Goal: Use online tool/utility: Utilize a website feature to perform a specific function

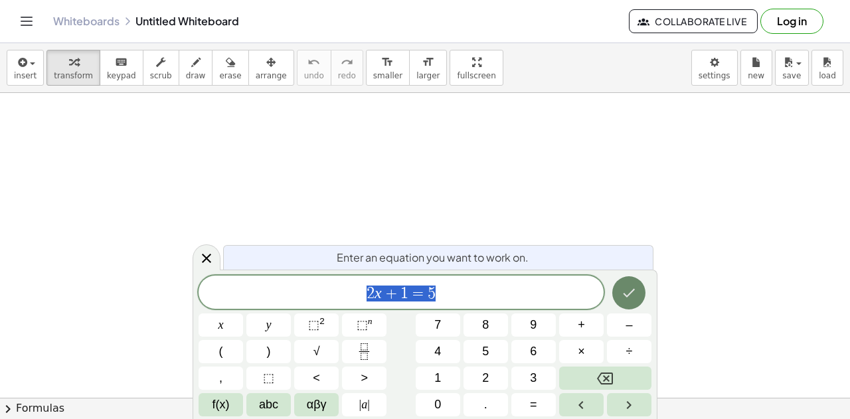
click at [627, 291] on icon "Done" at bounding box center [629, 293] width 16 height 16
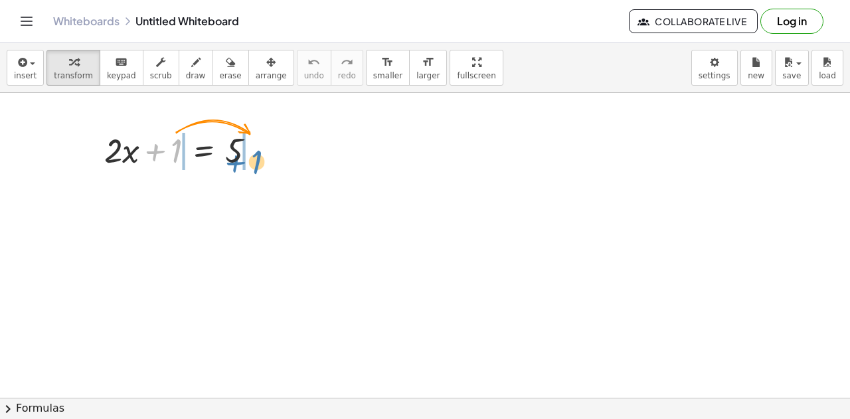
drag, startPoint x: 159, startPoint y: 153, endPoint x: 236, endPoint y: 167, distance: 78.1
click at [238, 165] on div at bounding box center [185, 149] width 175 height 45
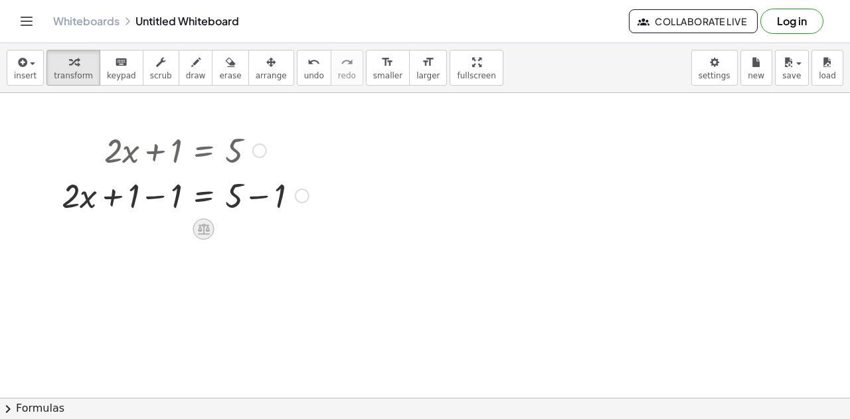
click at [207, 228] on icon at bounding box center [204, 229] width 12 height 11
click at [153, 232] on span "+" at bounding box center [151, 229] width 8 height 19
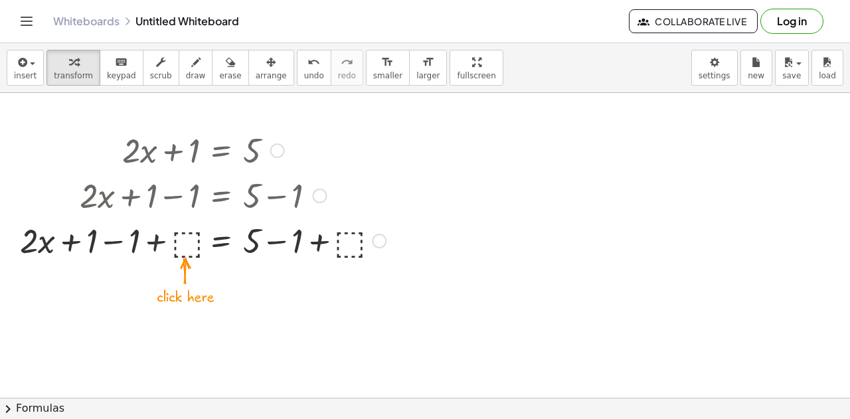
click at [155, 243] on div at bounding box center [202, 239] width 379 height 45
click at [117, 238] on div at bounding box center [202, 239] width 379 height 45
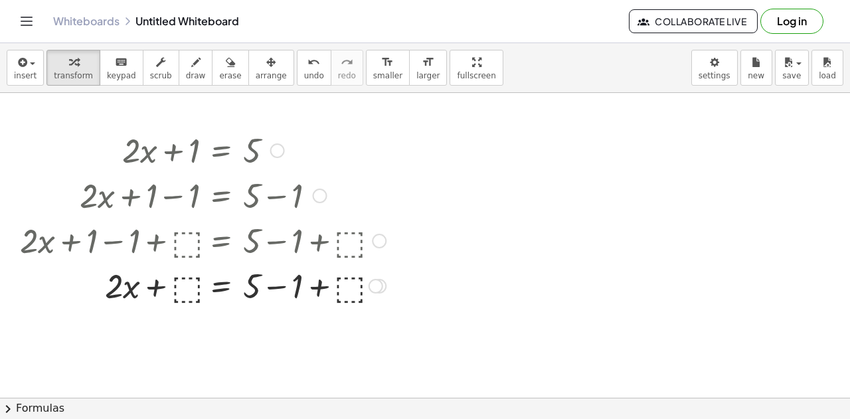
click at [280, 286] on div at bounding box center [202, 284] width 379 height 45
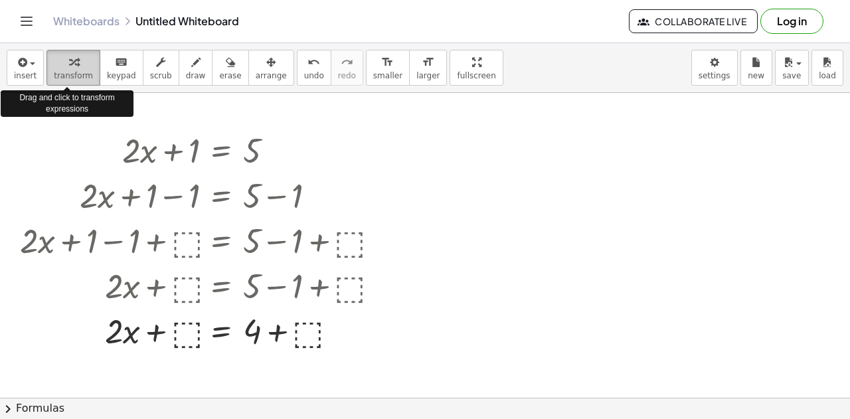
click at [61, 74] on span "transform" at bounding box center [73, 75] width 39 height 9
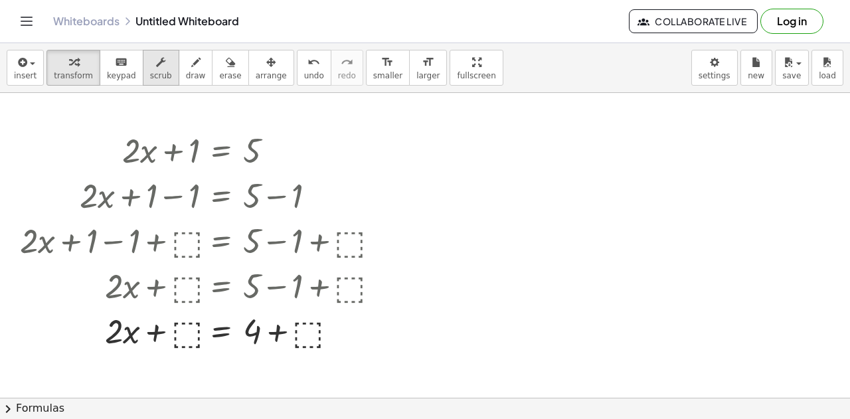
click at [150, 71] on span "scrub" at bounding box center [161, 75] width 22 height 9
click at [195, 134] on div "▲" at bounding box center [193, 133] width 9 height 12
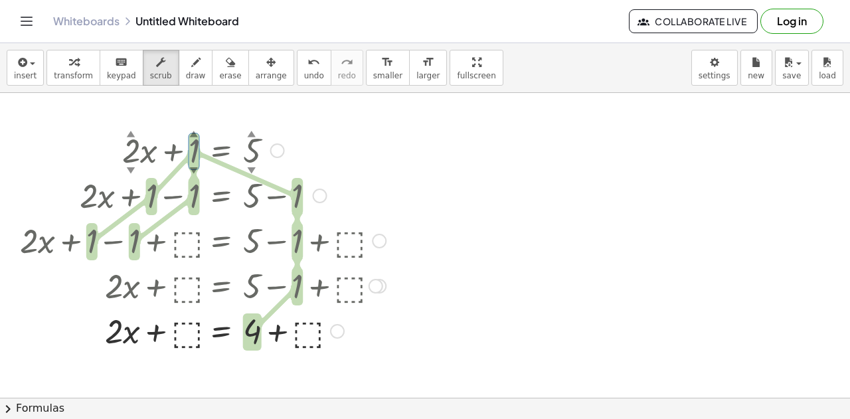
click at [250, 131] on div "▲" at bounding box center [251, 133] width 9 height 12
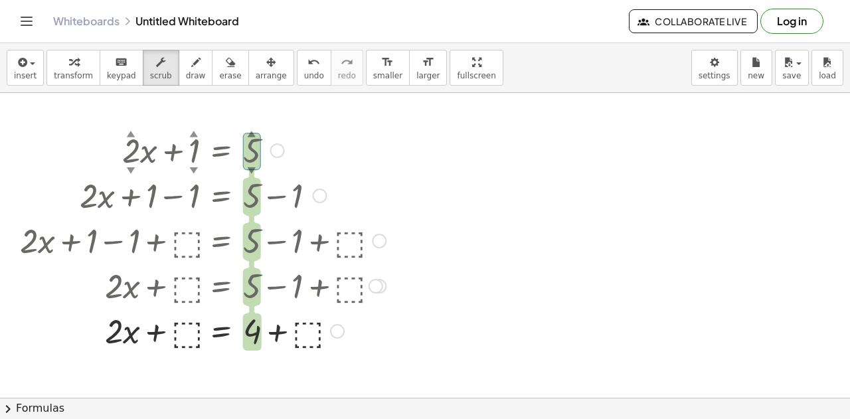
click at [130, 131] on div "▲" at bounding box center [131, 133] width 9 height 12
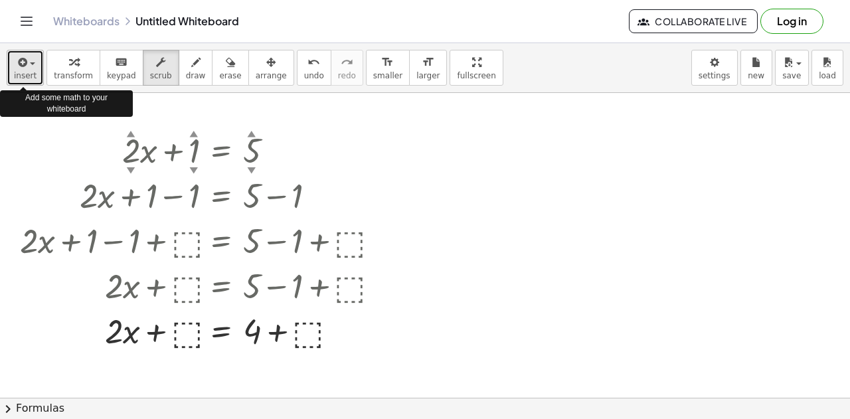
click at [23, 71] on span "insert" at bounding box center [25, 75] width 23 height 9
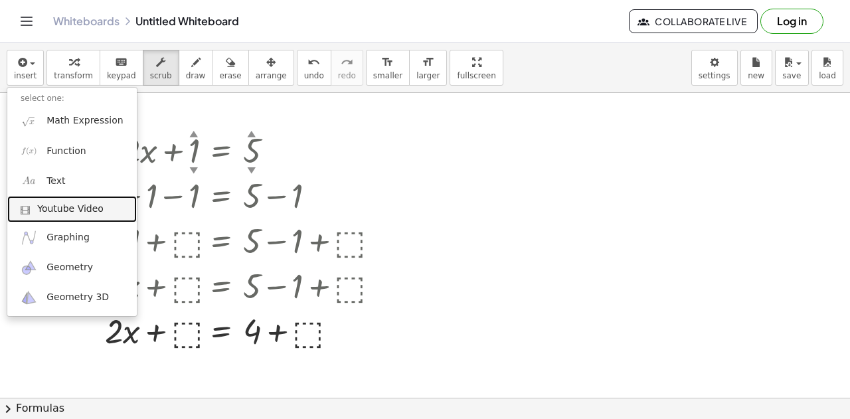
click at [86, 210] on span "Youtube Video" at bounding box center [70, 208] width 66 height 13
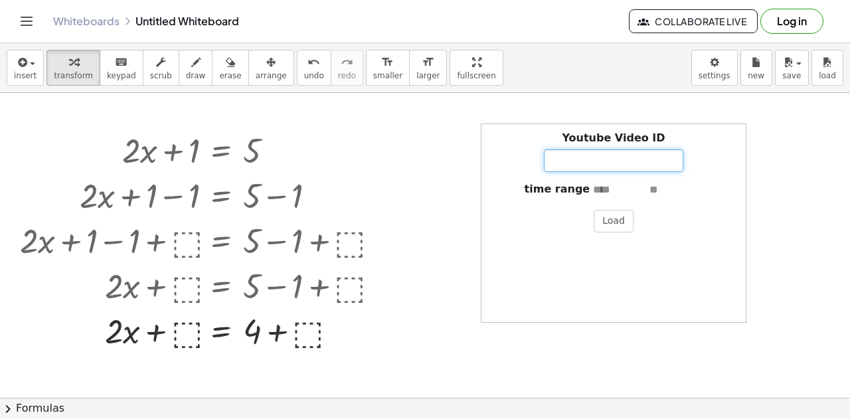
click at [561, 157] on input "Youtube Video ID" at bounding box center [613, 160] width 139 height 23
drag, startPoint x: 386, startPoint y: 153, endPoint x: 174, endPoint y: 117, distance: 214.6
click at [364, 147] on div at bounding box center [202, 149] width 379 height 45
click at [65, 76] on span "transform" at bounding box center [73, 75] width 39 height 9
click at [12, 67] on button "insert" at bounding box center [25, 68] width 37 height 36
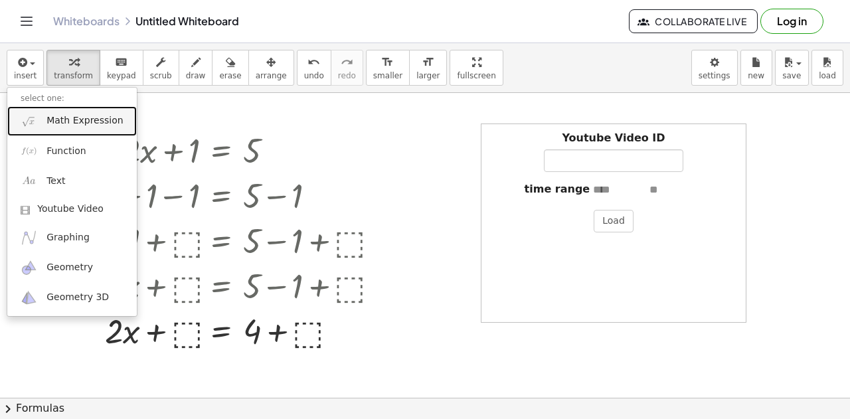
click at [56, 124] on span "Math Expression" at bounding box center [84, 120] width 76 height 13
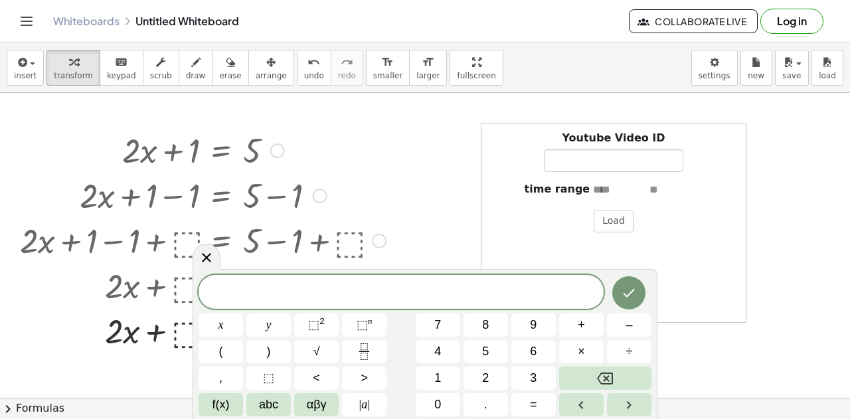
click at [293, 202] on div at bounding box center [202, 194] width 379 height 45
click at [300, 153] on div at bounding box center [202, 149] width 379 height 45
drag, startPoint x: 381, startPoint y: 183, endPoint x: 451, endPoint y: 212, distance: 76.2
click at [381, 183] on div at bounding box center [202, 194] width 379 height 45
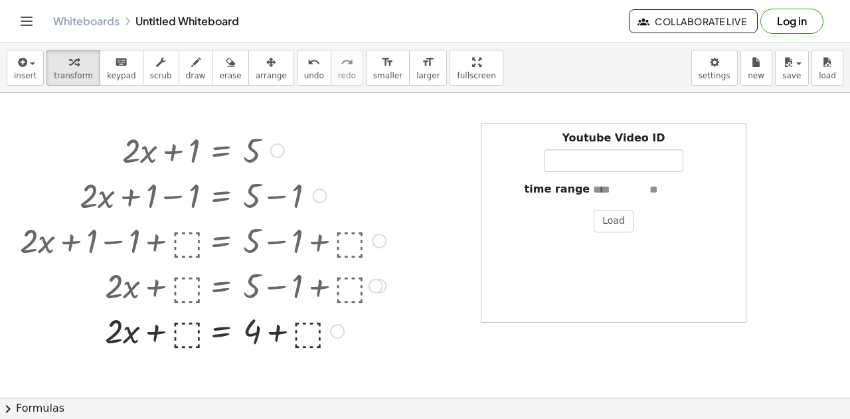
drag, startPoint x: 387, startPoint y: 343, endPoint x: 292, endPoint y: 223, distance: 153.1
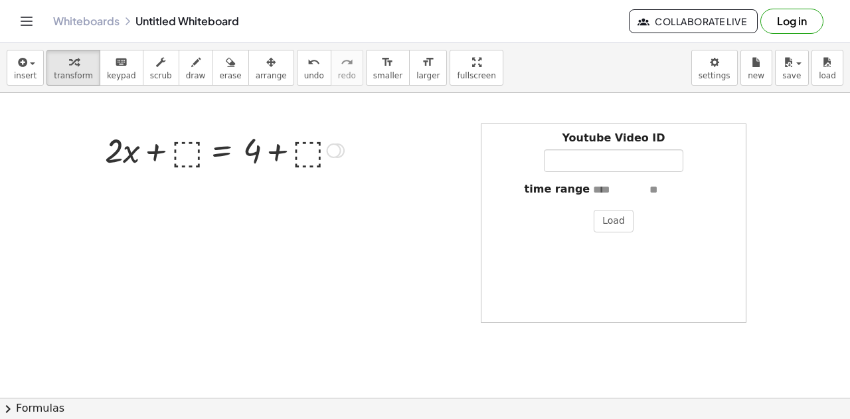
drag, startPoint x: 336, startPoint y: 333, endPoint x: 238, endPoint y: 143, distance: 213.4
click at [221, 151] on div "+ · 2 · x = + + ⬚ + ⬚ 4" at bounding box center [221, 151] width 0 height 0
drag, startPoint x: 212, startPoint y: 72, endPoint x: 206, endPoint y: 80, distance: 9.6
click at [219, 75] on span "erase" at bounding box center [230, 75] width 22 height 9
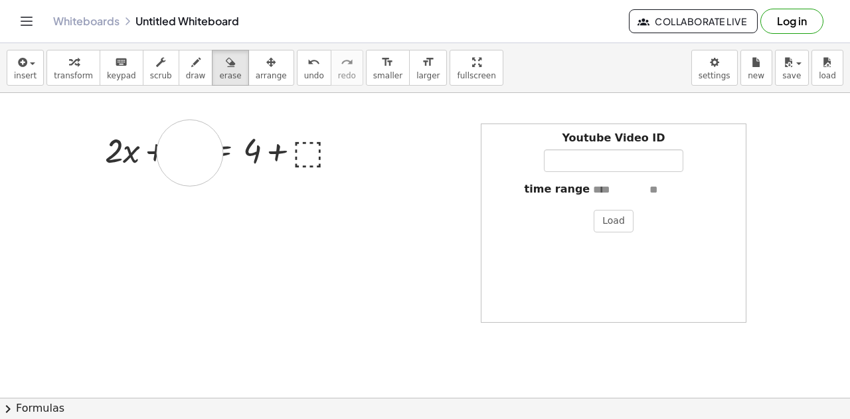
click at [191, 66] on icon "button" at bounding box center [195, 62] width 9 height 16
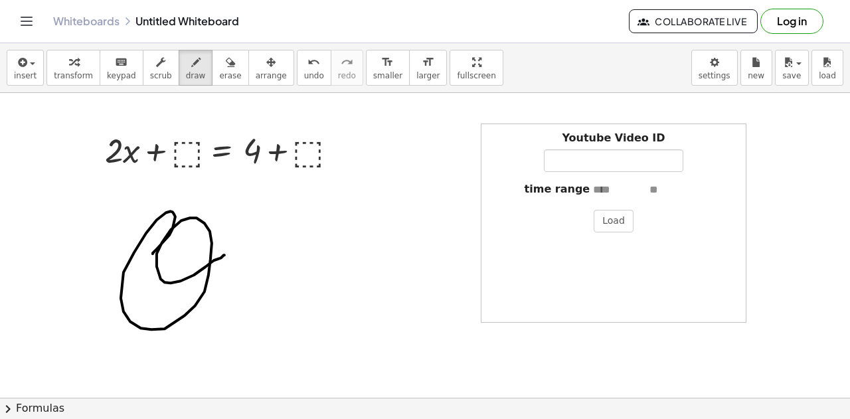
drag, startPoint x: 153, startPoint y: 253, endPoint x: 226, endPoint y: 253, distance: 73.7
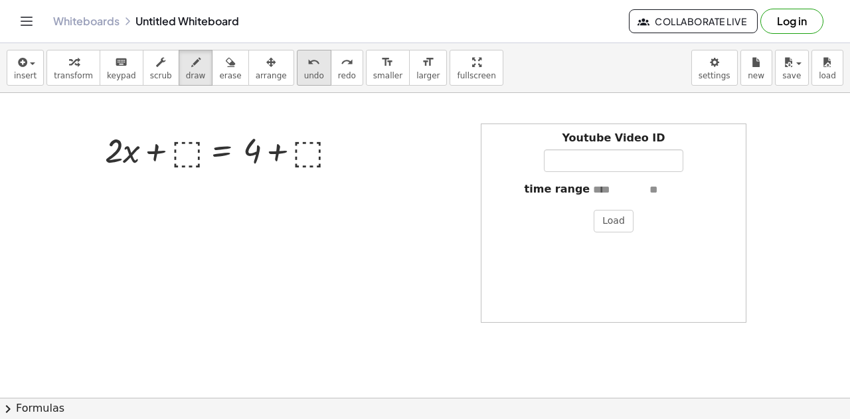
click at [304, 66] on div "undo" at bounding box center [314, 62] width 20 height 16
click at [373, 64] on div "format_size" at bounding box center [387, 62] width 29 height 16
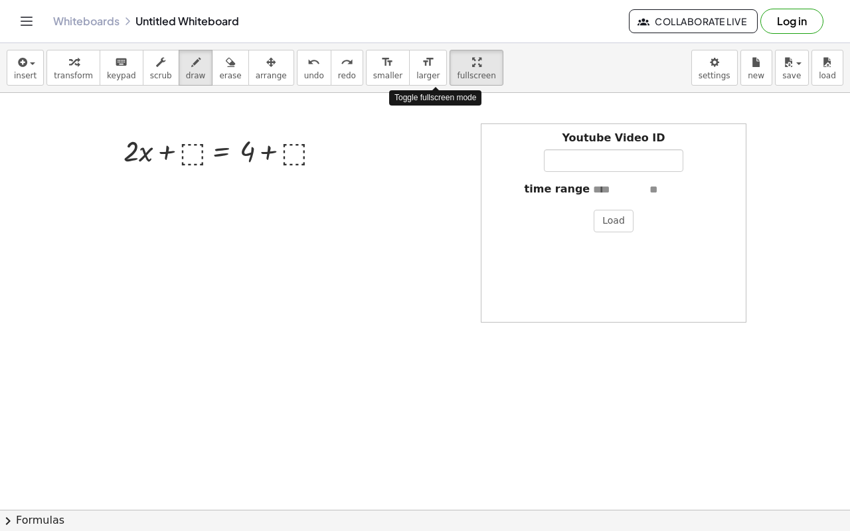
drag, startPoint x: 435, startPoint y: 71, endPoint x: 435, endPoint y: 151, distance: 80.3
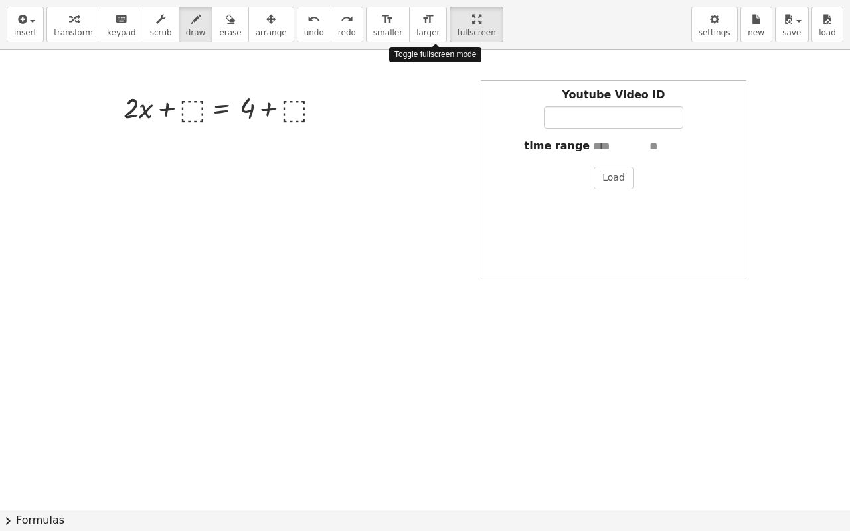
click at [435, 151] on div "insert select one: Math Expression Function Text Youtube Video Graphing Geometr…" at bounding box center [425, 265] width 850 height 531
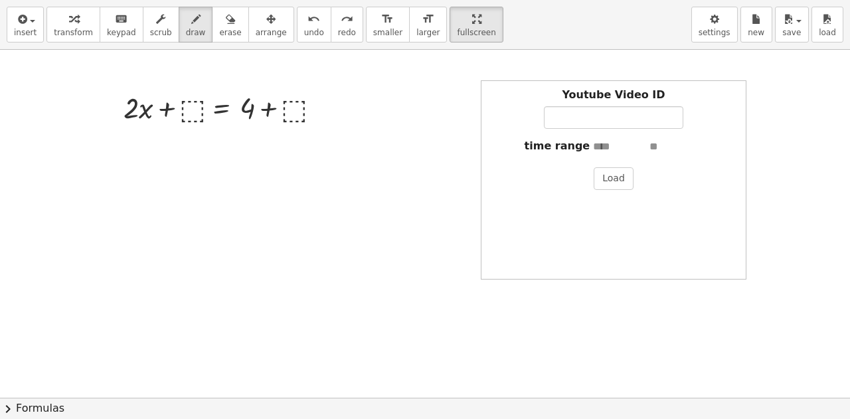
drag, startPoint x: 442, startPoint y: 17, endPoint x: 441, endPoint y: -63, distance: 80.3
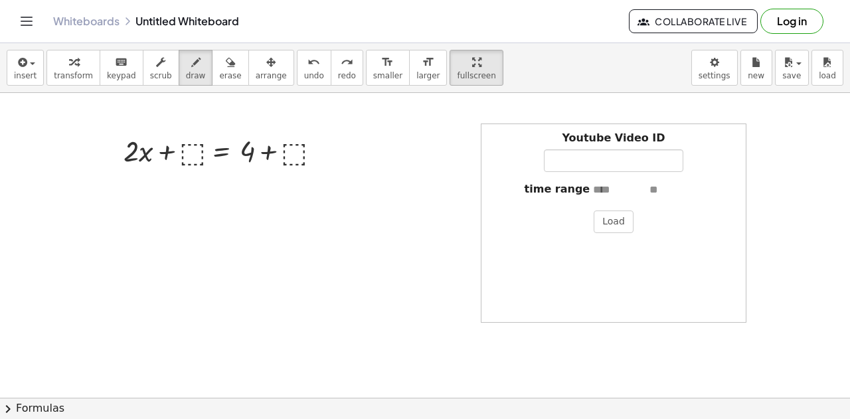
click at [441, 0] on html "Graspable Math Activities Get Started Activity Bank Assigned Work Classes White…" at bounding box center [425, 209] width 850 height 419
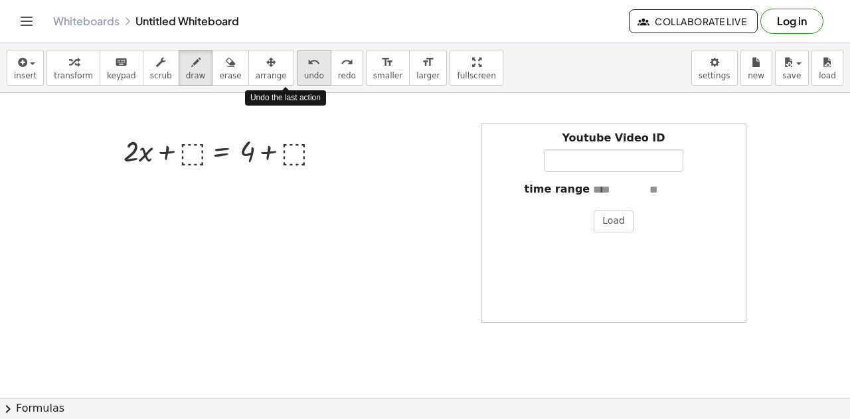
click at [304, 71] on span "undo" at bounding box center [314, 75] width 20 height 9
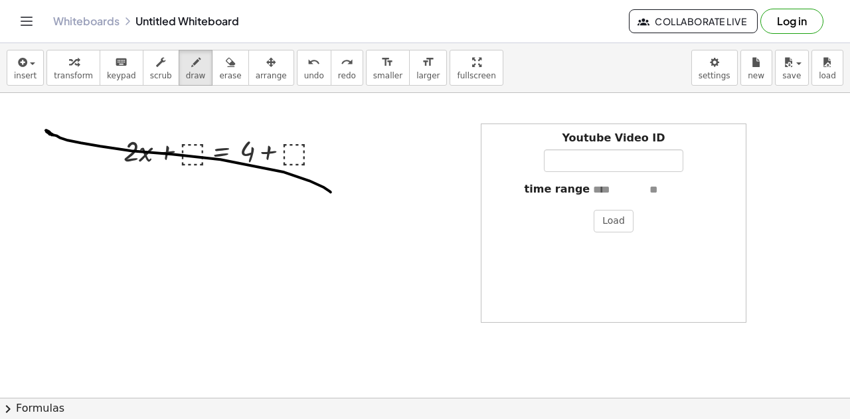
drag, startPoint x: 284, startPoint y: 171, endPoint x: 67, endPoint y: 141, distance: 219.1
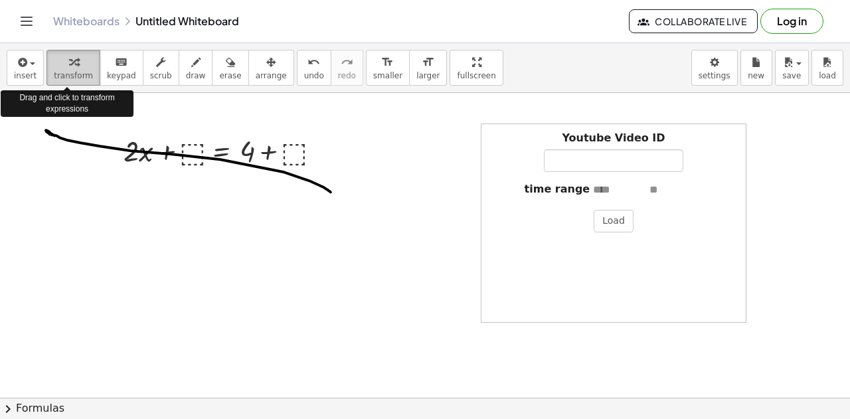
click at [70, 71] on span "transform" at bounding box center [73, 75] width 39 height 9
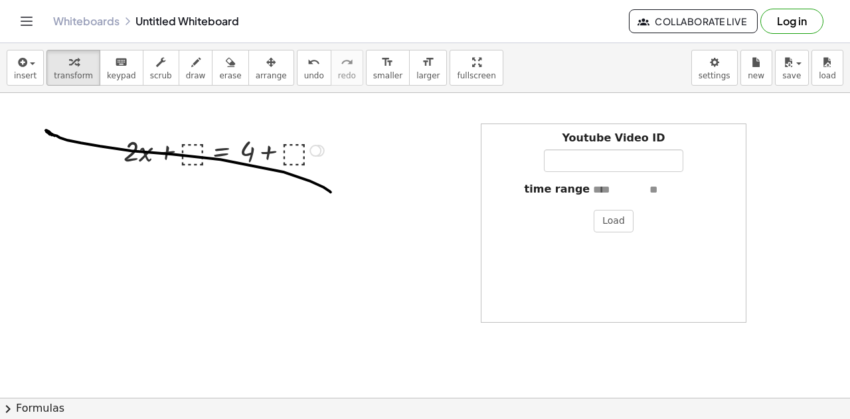
click at [226, 145] on div at bounding box center [226, 149] width 218 height 39
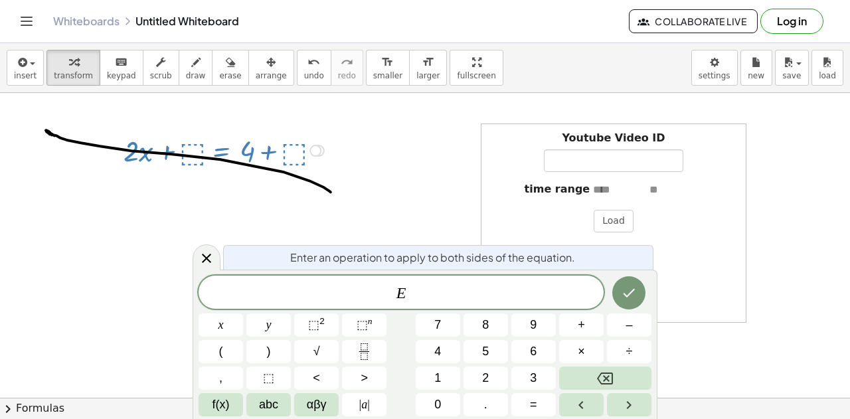
drag, startPoint x: 342, startPoint y: 183, endPoint x: 192, endPoint y: 143, distance: 155.2
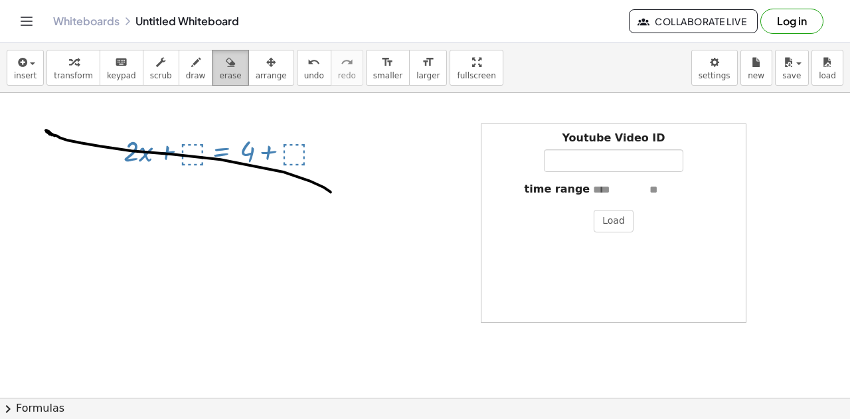
click at [219, 68] on div "button" at bounding box center [230, 62] width 22 height 16
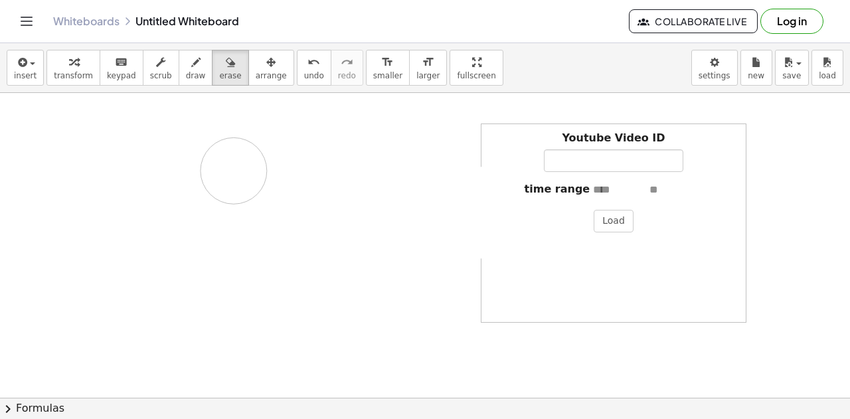
drag, startPoint x: 212, startPoint y: 155, endPoint x: 271, endPoint y: 146, distance: 59.1
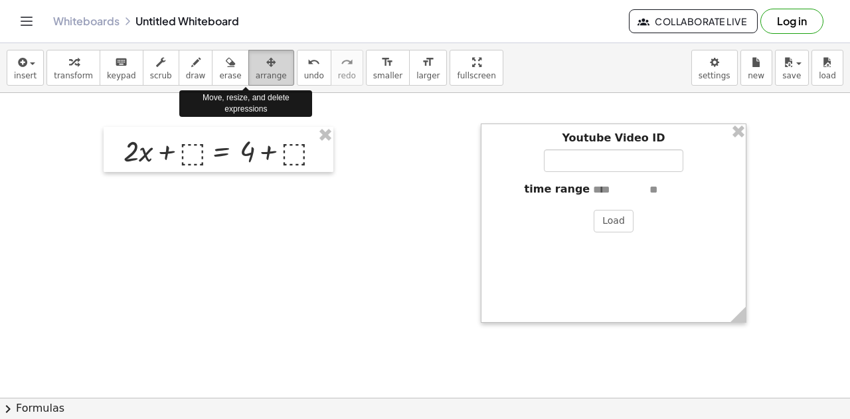
click at [256, 73] on span "arrange" at bounding box center [271, 75] width 31 height 9
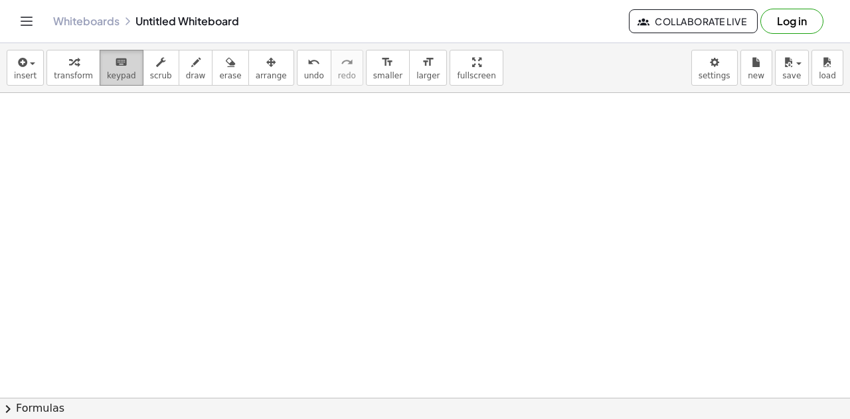
click at [115, 68] on icon "keyboard" at bounding box center [121, 62] width 13 height 16
click at [27, 64] on span "button" at bounding box center [28, 63] width 3 height 9
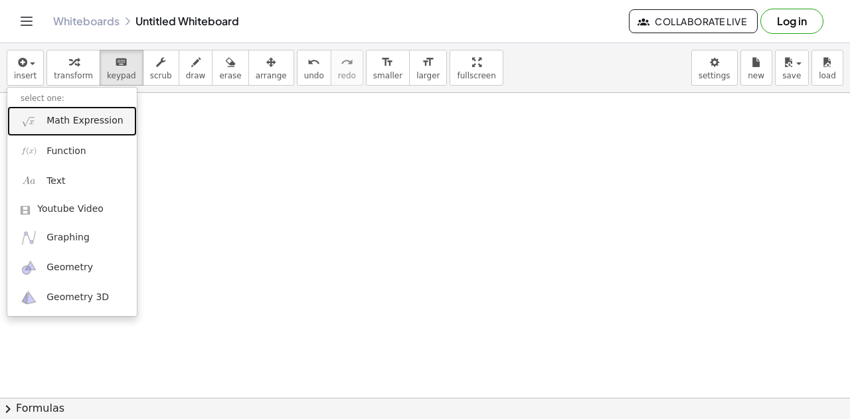
click at [74, 120] on span "Math Expression" at bounding box center [84, 120] width 76 height 13
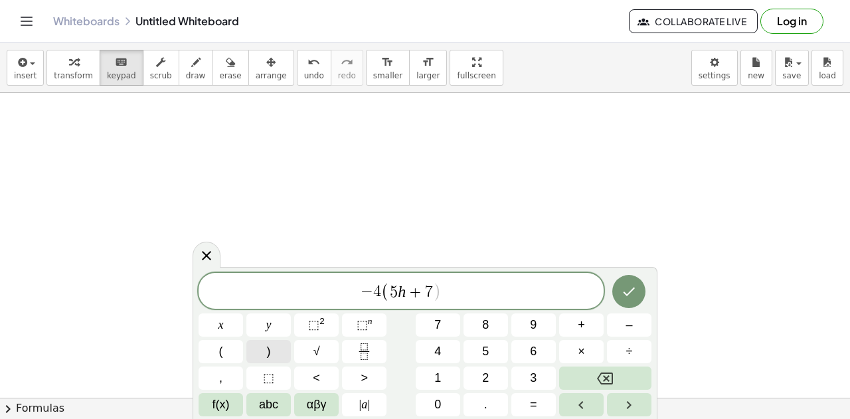
click at [277, 348] on button ")" at bounding box center [268, 351] width 44 height 23
click at [581, 325] on span "+" at bounding box center [580, 325] width 7 height 18
click at [433, 382] on button "1" at bounding box center [437, 377] width 44 height 23
click at [530, 352] on span "6" at bounding box center [533, 351] width 7 height 18
click at [620, 287] on button "Done" at bounding box center [628, 291] width 33 height 33
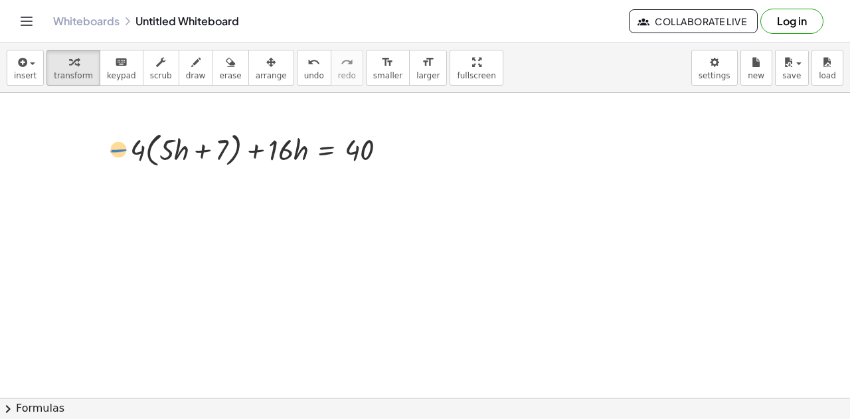
drag, startPoint x: 136, startPoint y: 143, endPoint x: 122, endPoint y: 160, distance: 22.2
click at [122, 160] on div at bounding box center [248, 148] width 301 height 43
drag, startPoint x: 137, startPoint y: 153, endPoint x: 173, endPoint y: 159, distance: 36.9
click at [173, 159] on div at bounding box center [248, 148] width 301 height 43
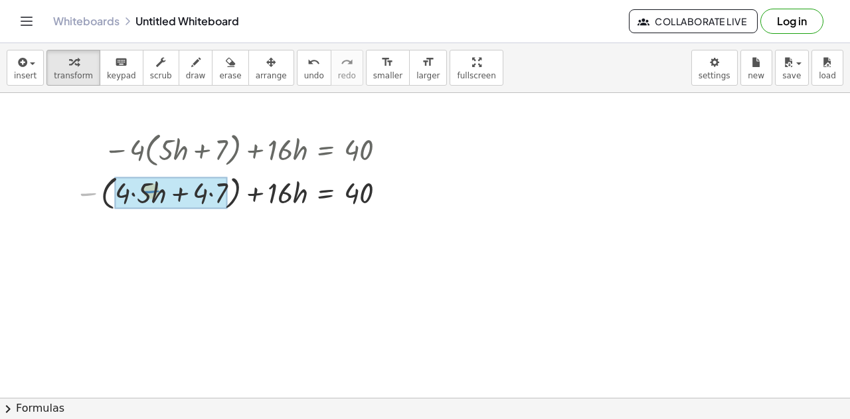
drag, startPoint x: 96, startPoint y: 194, endPoint x: 161, endPoint y: 192, distance: 65.1
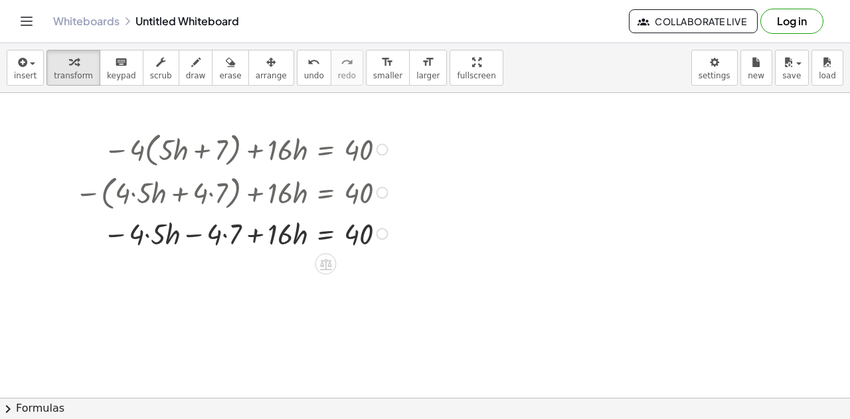
click at [149, 234] on div at bounding box center [233, 232] width 330 height 39
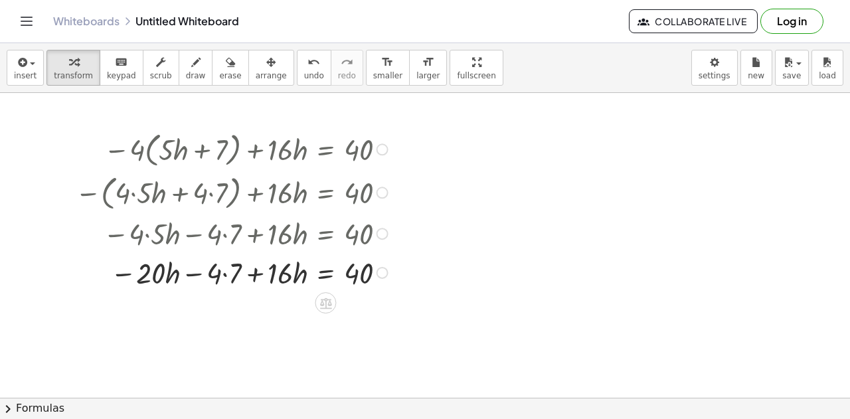
click at [226, 274] on div at bounding box center [233, 271] width 330 height 39
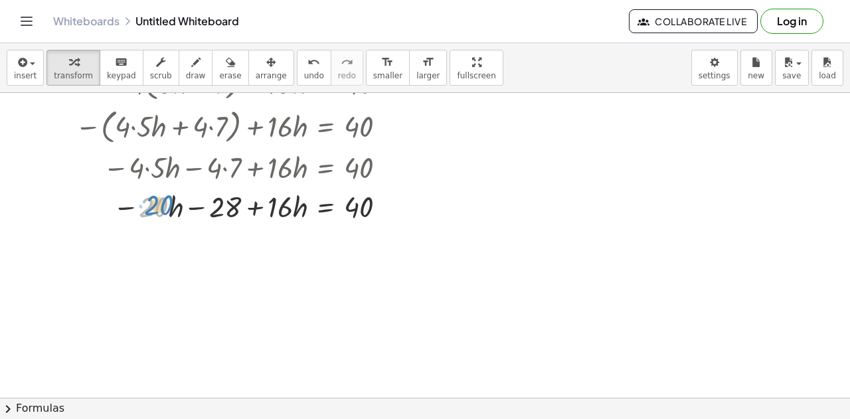
drag, startPoint x: 147, startPoint y: 205, endPoint x: 129, endPoint y: 208, distance: 18.8
click at [147, 204] on div at bounding box center [233, 204] width 330 height 39
drag, startPoint x: 127, startPoint y: 208, endPoint x: 259, endPoint y: 206, distance: 131.4
click at [259, 206] on div at bounding box center [233, 204] width 330 height 39
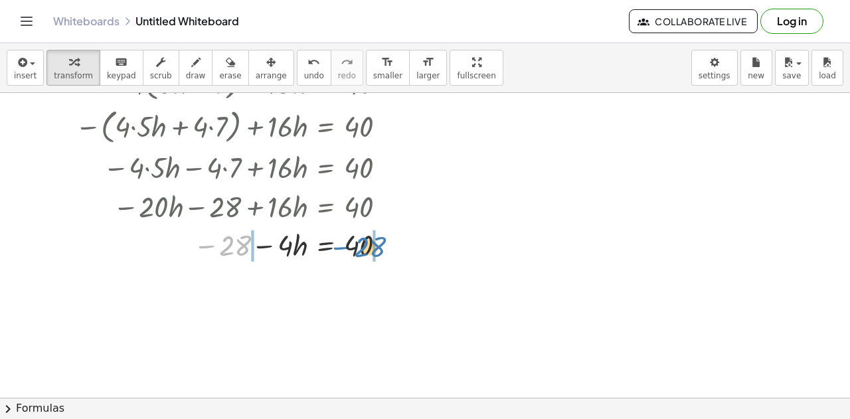
drag, startPoint x: 206, startPoint y: 245, endPoint x: 342, endPoint y: 246, distance: 136.1
click at [342, 246] on div at bounding box center [233, 243] width 330 height 39
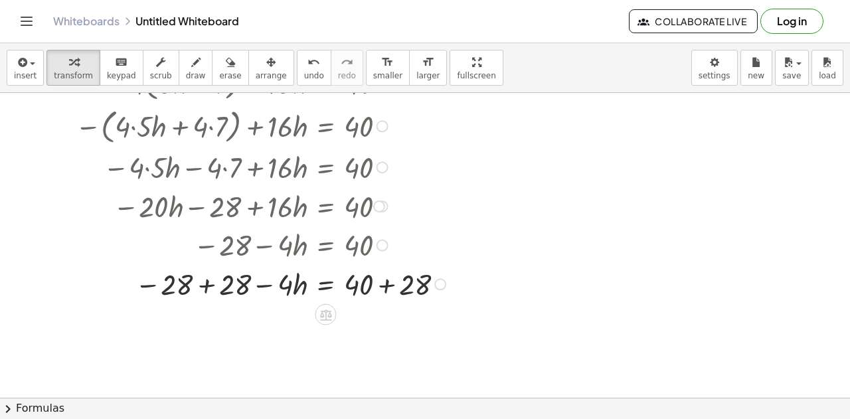
click at [206, 285] on div at bounding box center [262, 282] width 388 height 39
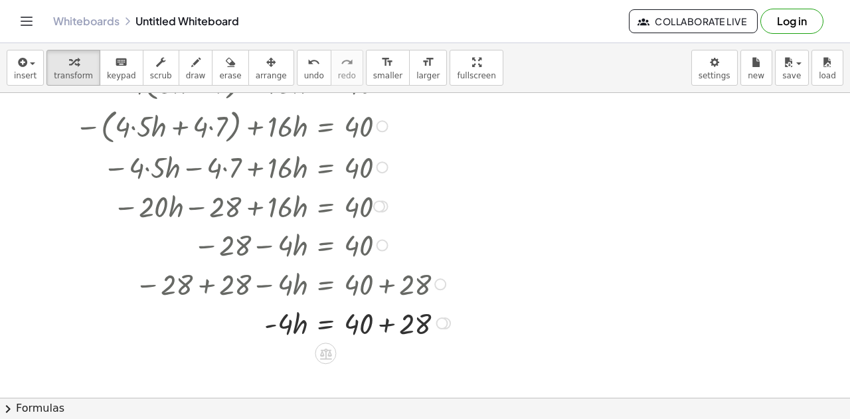
click at [384, 323] on div at bounding box center [264, 322] width 392 height 39
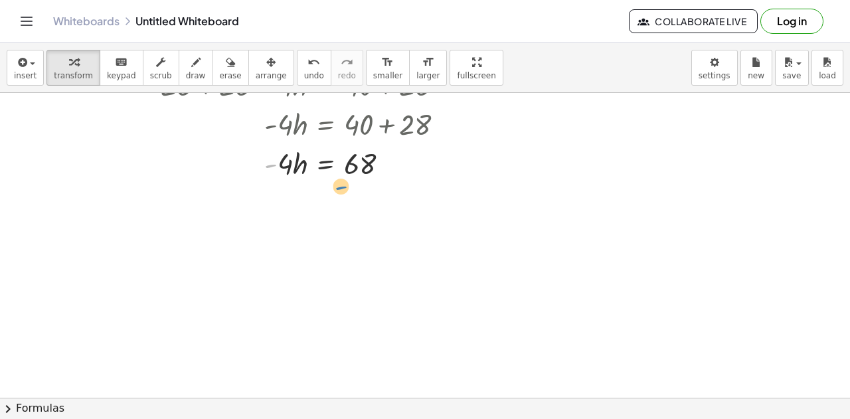
drag, startPoint x: 273, startPoint y: 164, endPoint x: 301, endPoint y: 174, distance: 30.2
click at [306, 177] on div at bounding box center [264, 161] width 392 height 39
click at [272, 163] on div at bounding box center [264, 161] width 392 height 39
click at [277, 202] on div at bounding box center [264, 200] width 392 height 39
click at [271, 204] on div at bounding box center [264, 200] width 392 height 39
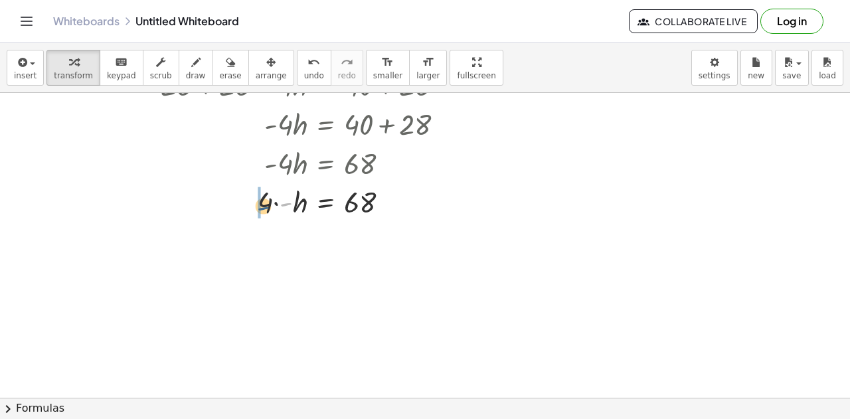
drag, startPoint x: 286, startPoint y: 202, endPoint x: 263, endPoint y: 206, distance: 23.6
click at [263, 206] on div at bounding box center [264, 200] width 392 height 39
drag, startPoint x: 288, startPoint y: 205, endPoint x: 366, endPoint y: 236, distance: 84.1
click at [366, 236] on div "− · 4 · ( + · 5 · h + 7 ) + · 16 · h = 40 − ( + · 4 · 5 · h + · 4 · 7 ) + · 16 …" at bounding box center [425, 176] width 850 height 698
drag, startPoint x: 291, startPoint y: 265, endPoint x: 286, endPoint y: 234, distance: 30.9
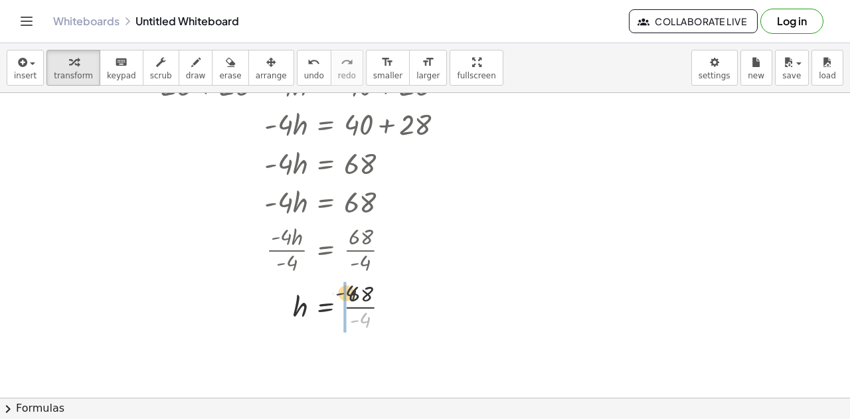
drag, startPoint x: 368, startPoint y: 322, endPoint x: 353, endPoint y: 293, distance: 32.4
click at [353, 293] on div at bounding box center [264, 305] width 392 height 57
drag, startPoint x: 369, startPoint y: 376, endPoint x: 368, endPoint y: 342, distance: 33.9
click at [368, 342] on div at bounding box center [264, 362] width 392 height 57
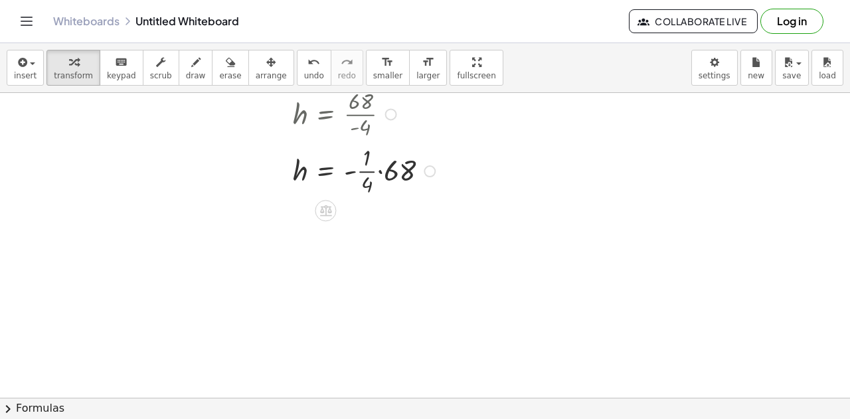
click at [378, 171] on div at bounding box center [264, 169] width 392 height 57
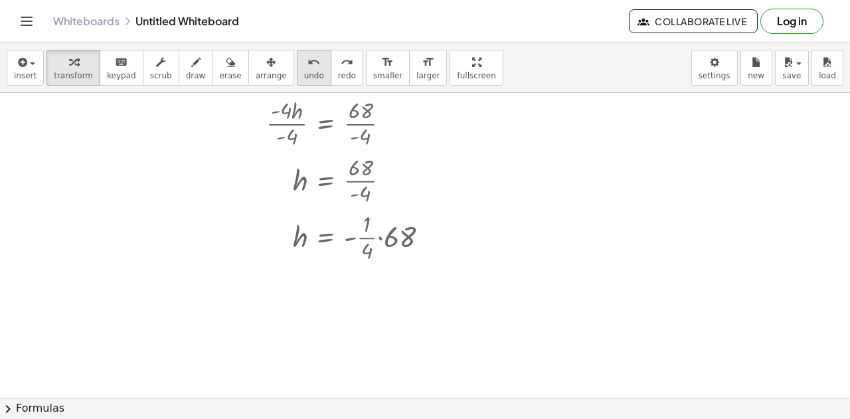
click at [304, 75] on span "undo" at bounding box center [314, 75] width 20 height 9
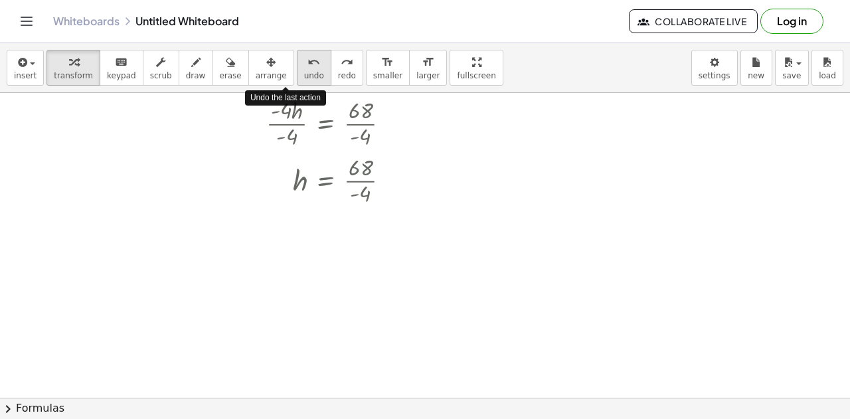
click at [304, 75] on span "undo" at bounding box center [314, 75] width 20 height 9
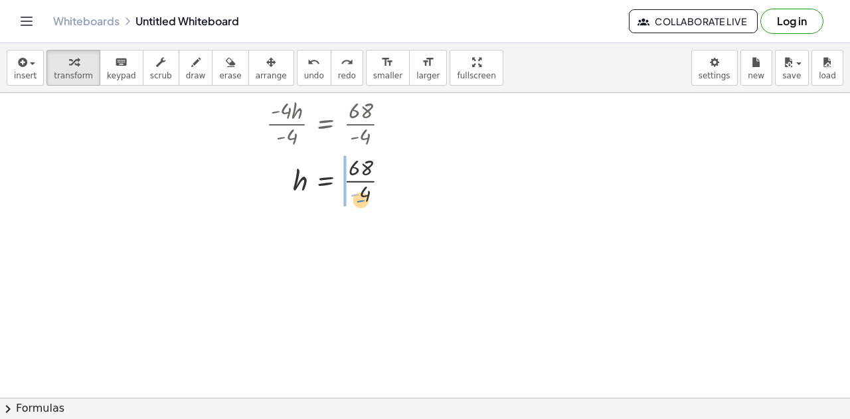
drag, startPoint x: 355, startPoint y: 195, endPoint x: 362, endPoint y: 201, distance: 8.9
click at [362, 201] on div at bounding box center [245, 179] width 354 height 57
drag, startPoint x: 374, startPoint y: 250, endPoint x: 374, endPoint y: 236, distance: 14.6
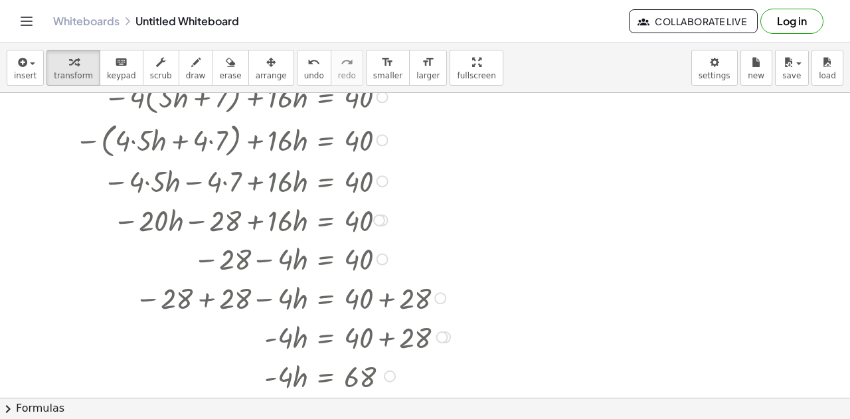
scroll to position [0, 0]
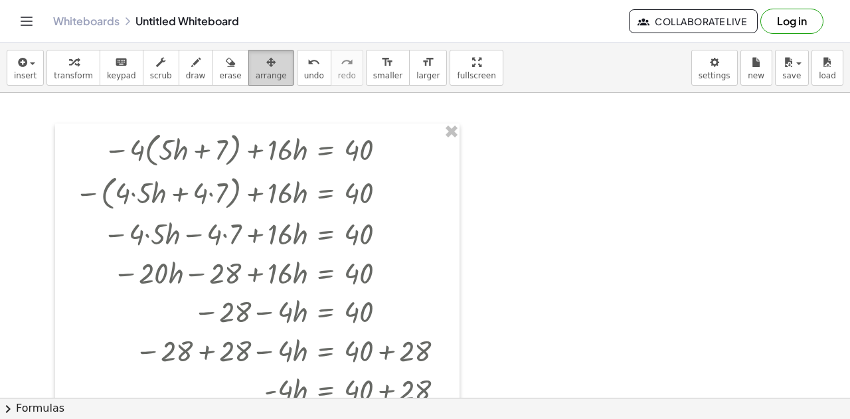
click at [256, 71] on span "arrange" at bounding box center [271, 75] width 31 height 9
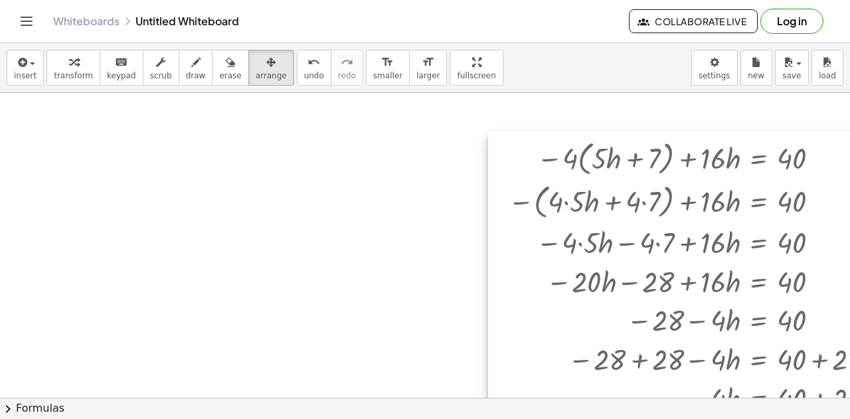
drag, startPoint x: 412, startPoint y: 163, endPoint x: 844, endPoint y: 171, distance: 432.2
click at [844, 171] on div "− · 4 · ( + · 5 · h + 7 ) + · 16 · h = 40 − ( + · 4 · 5 · h + · 4 · 7 ) + · 16 …" at bounding box center [425, 245] width 850 height 305
click at [29, 72] on span "insert" at bounding box center [25, 75] width 23 height 9
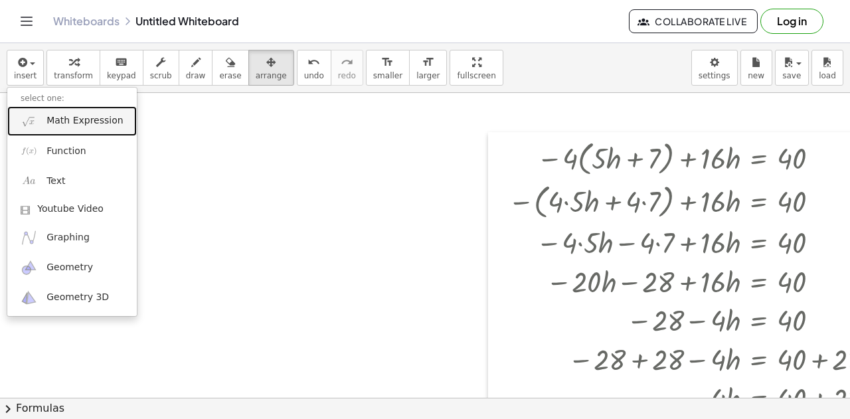
click at [65, 117] on span "Math Expression" at bounding box center [84, 120] width 76 height 13
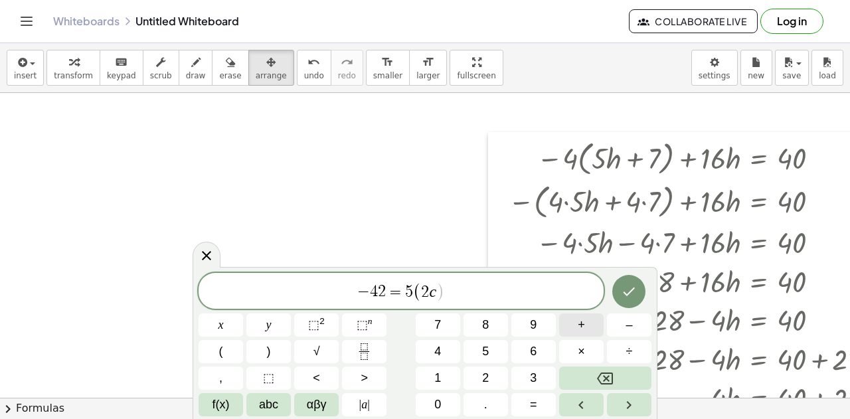
click at [580, 325] on span "+" at bounding box center [580, 325] width 7 height 18
click at [581, 329] on span "+" at bounding box center [580, 325] width 7 height 18
click at [617, 293] on button "Done" at bounding box center [628, 291] width 33 height 33
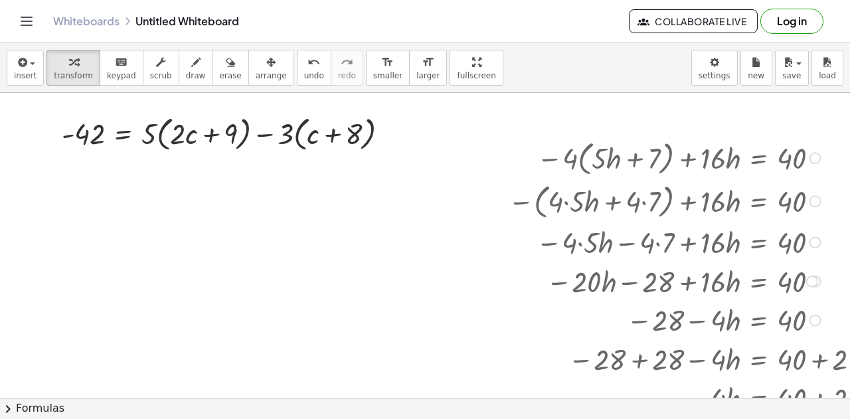
drag, startPoint x: 714, startPoint y: 221, endPoint x: 715, endPoint y: 186, distance: 35.2
click at [758, 158] on div "− · 4 · ( + · 5 · h + 7 ) + · 16 · h = 40 − ( + · 4 · 5 · h + · 4 · 7 ) + · 16 …" at bounding box center [758, 158] width 0 height 0
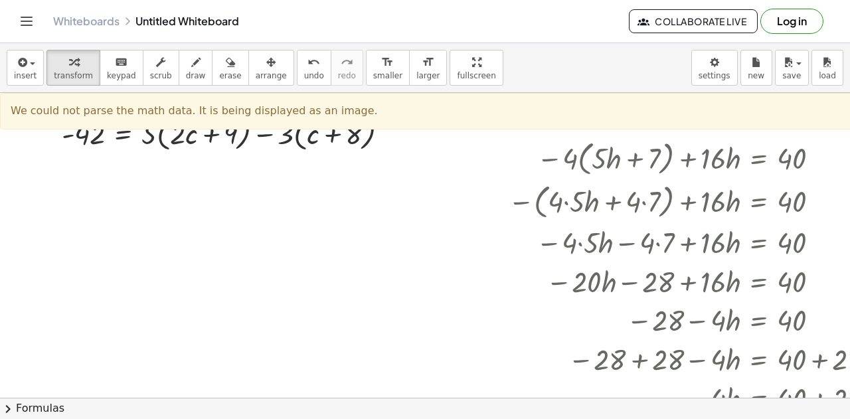
click at [414, 155] on div at bounding box center [447, 401] width 895 height 617
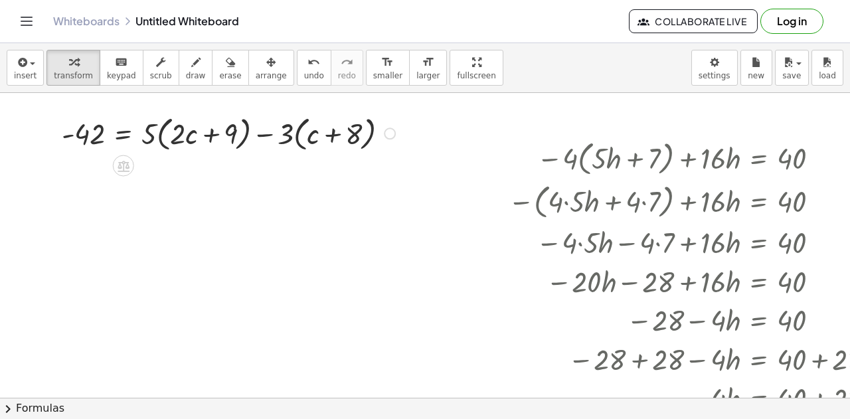
click at [123, 133] on div "- 42 = + · 5 · ( + · 2 · c + 9 ) − · 3 · ( + c + 8 )" at bounding box center [123, 133] width 0 height 0
click at [391, 134] on div at bounding box center [390, 133] width 12 height 12
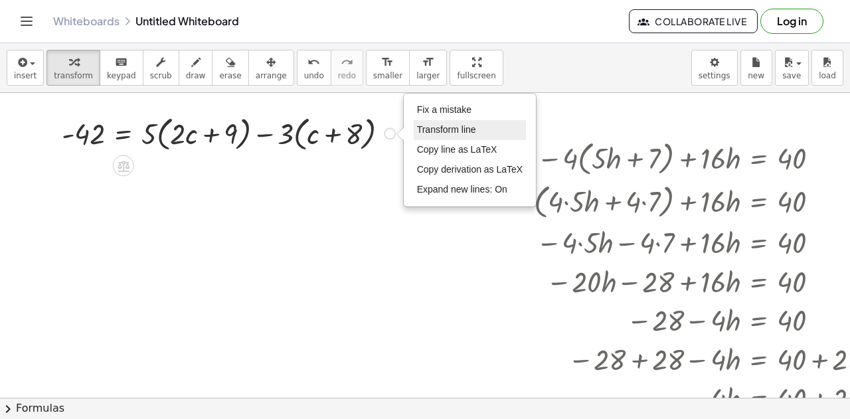
click at [429, 131] on span "Transform line" at bounding box center [446, 129] width 59 height 11
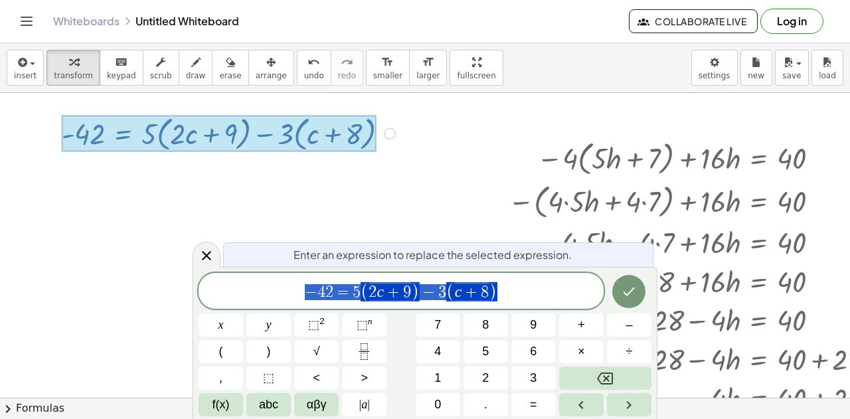
click at [391, 135] on div "Fix a mistake Transform line Copy line as LaTeX Copy derivation as LaTeX Expand…" at bounding box center [390, 133] width 12 height 12
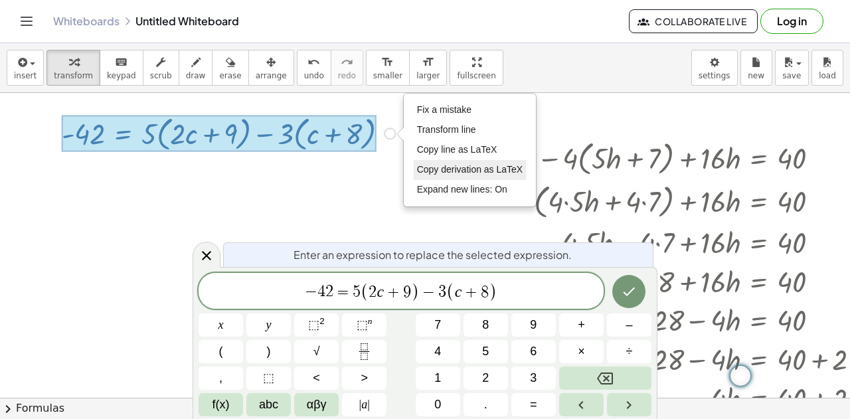
click at [437, 169] on span "Copy derivation as LaTeX" at bounding box center [470, 169] width 106 height 11
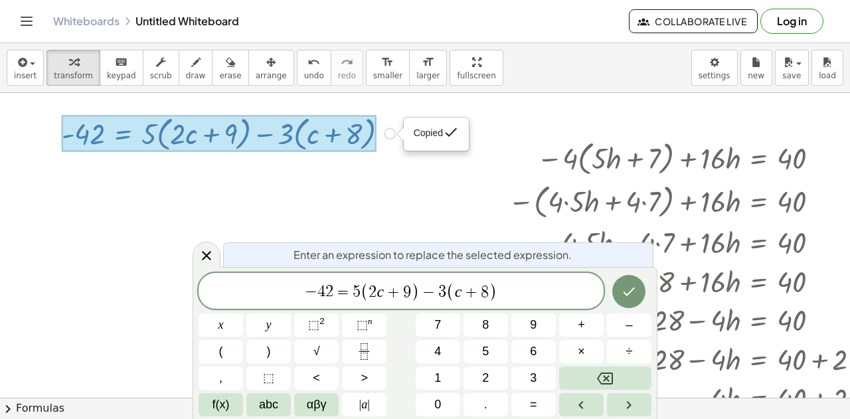
drag, startPoint x: 435, startPoint y: 170, endPoint x: 394, endPoint y: 161, distance: 41.4
click at [433, 169] on div at bounding box center [447, 401] width 895 height 617
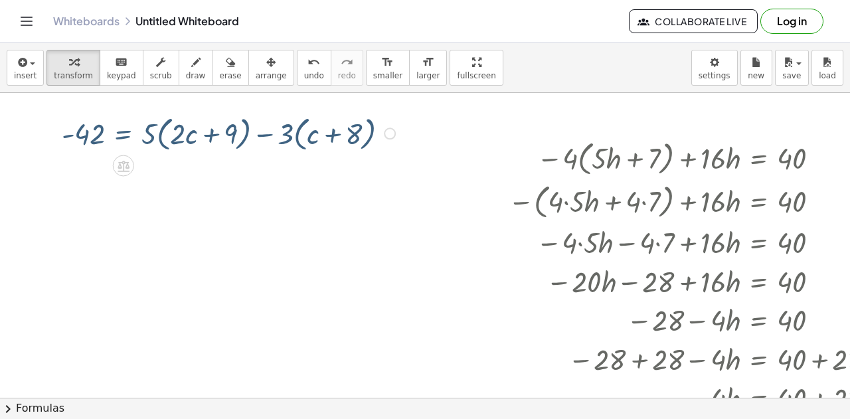
click at [339, 157] on div at bounding box center [447, 401] width 895 height 617
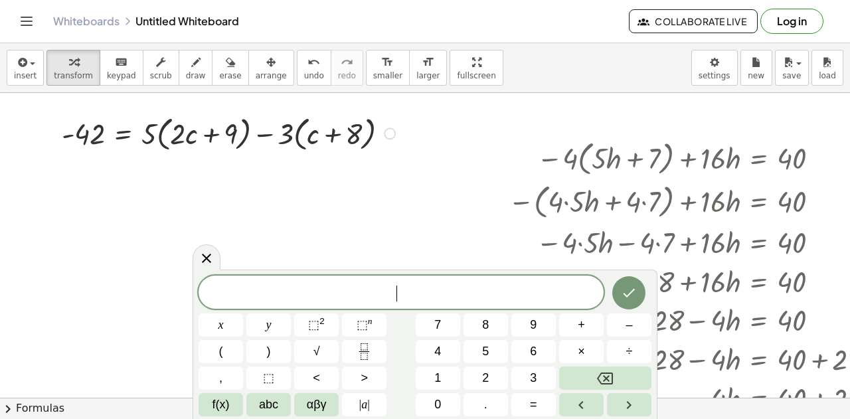
click at [390, 135] on div "Copied done" at bounding box center [390, 133] width 12 height 12
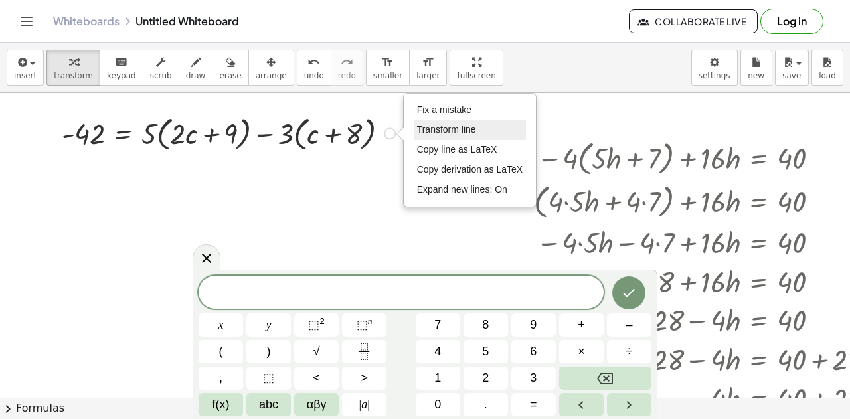
click at [443, 135] on li "Transform line" at bounding box center [470, 130] width 113 height 20
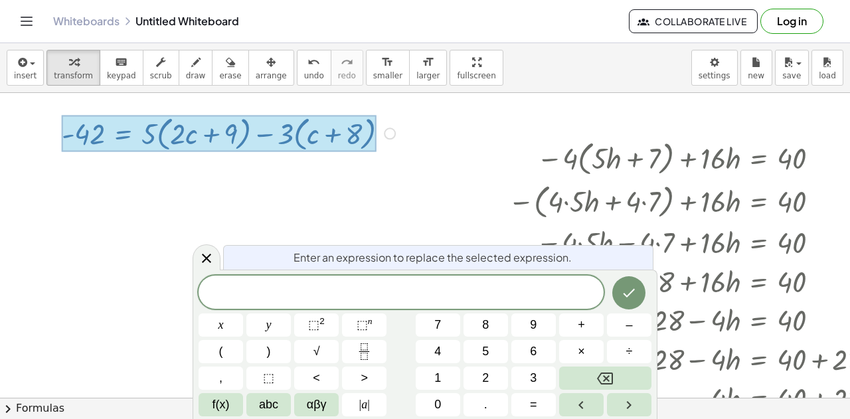
click at [364, 132] on div at bounding box center [219, 133] width 314 height 37
click at [339, 142] on div at bounding box center [219, 133] width 314 height 37
drag, startPoint x: 339, startPoint y: 142, endPoint x: 259, endPoint y: 128, distance: 80.9
click at [318, 173] on div "− · 4 · ( + · 5 · h + 7 ) + · 16 · h = 40 − ( + · 4 · 5 · h + · 4 · 7 ) + · 16 …" at bounding box center [447, 401] width 895 height 617
drag, startPoint x: 244, startPoint y: 123, endPoint x: 280, endPoint y: 141, distance: 40.7
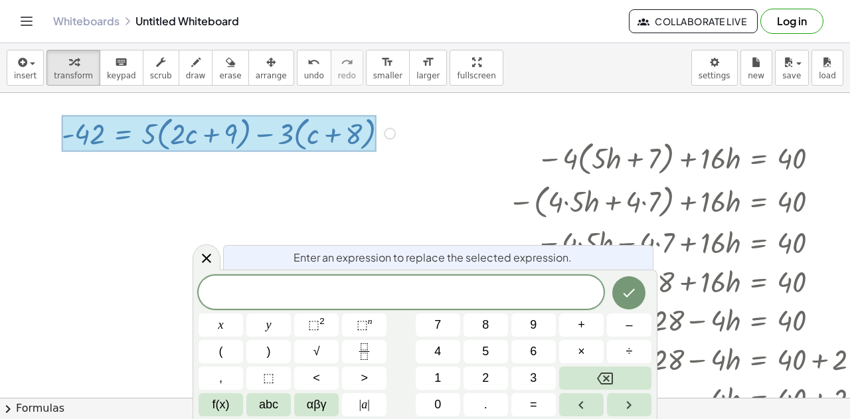
click at [275, 143] on div at bounding box center [219, 133] width 314 height 37
drag, startPoint x: 389, startPoint y: 129, endPoint x: 402, endPoint y: 145, distance: 20.2
click at [123, 133] on div "- 42 = + · 5 · ( + · 2 · c + 9 ) − · 3 · ( + c + 8 ) Fix a mistake Transform li…" at bounding box center [123, 133] width 0 height 0
drag, startPoint x: 387, startPoint y: 129, endPoint x: 356, endPoint y: 175, distance: 54.9
click at [356, 175] on div "− · 4 · ( + · 5 · h + 7 ) + · 16 · h = 40 − ( + · 4 · 5 · h + · 4 · 7 ) + · 16 …" at bounding box center [447, 401] width 895 height 617
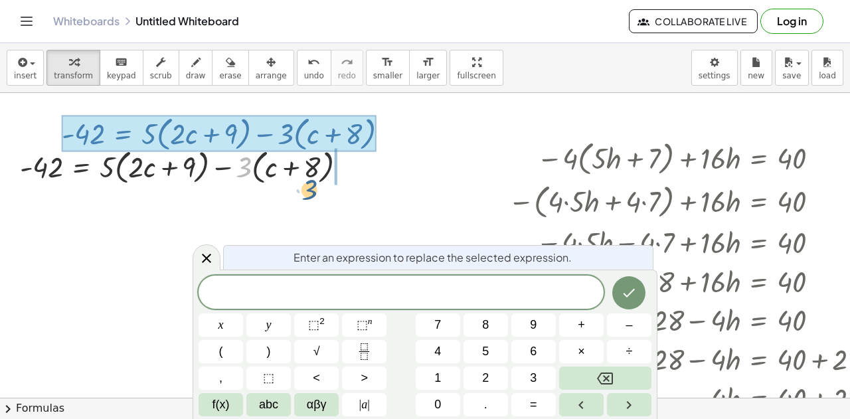
drag, startPoint x: 239, startPoint y: 164, endPoint x: 311, endPoint y: 183, distance: 74.7
click at [307, 185] on div at bounding box center [188, 165] width 350 height 43
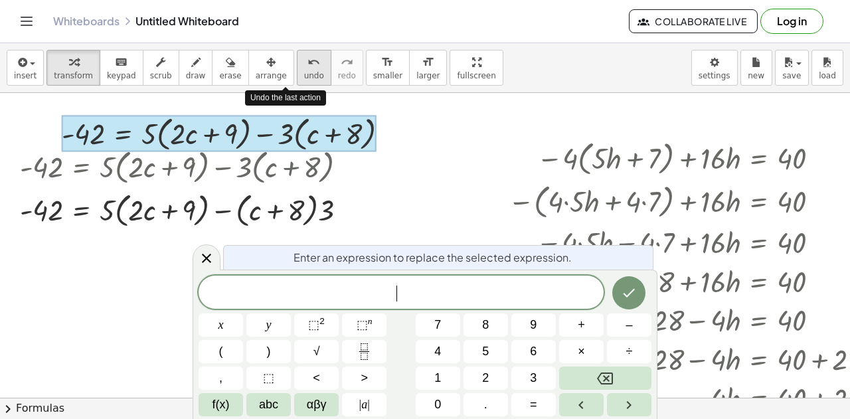
drag, startPoint x: 285, startPoint y: 70, endPoint x: 277, endPoint y: 80, distance: 13.3
click at [304, 72] on span "undo" at bounding box center [314, 75] width 20 height 9
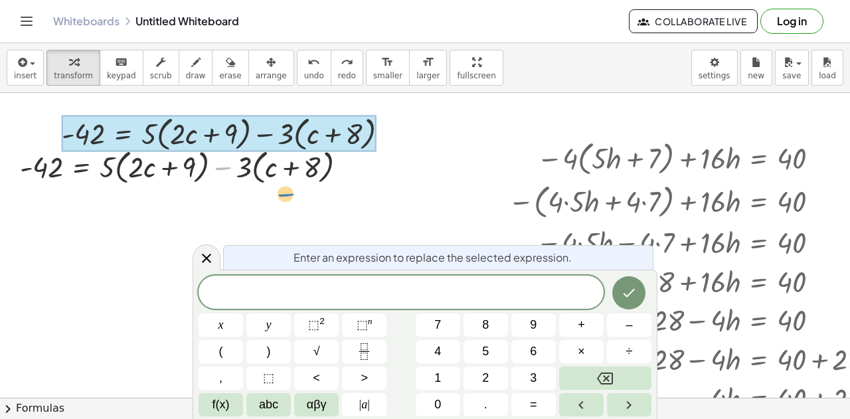
drag, startPoint x: 229, startPoint y: 169, endPoint x: 293, endPoint y: 184, distance: 65.5
click at [293, 184] on div "− · 4 · ( + · 5 · h + 7 ) + · 16 · h = 40 − ( + · 4 · 5 · h + · 4 · 7 ) + · 16 …" at bounding box center [447, 401] width 895 height 617
drag, startPoint x: 291, startPoint y: 181, endPoint x: 222, endPoint y: 181, distance: 69.7
click at [222, 181] on div at bounding box center [188, 165] width 350 height 43
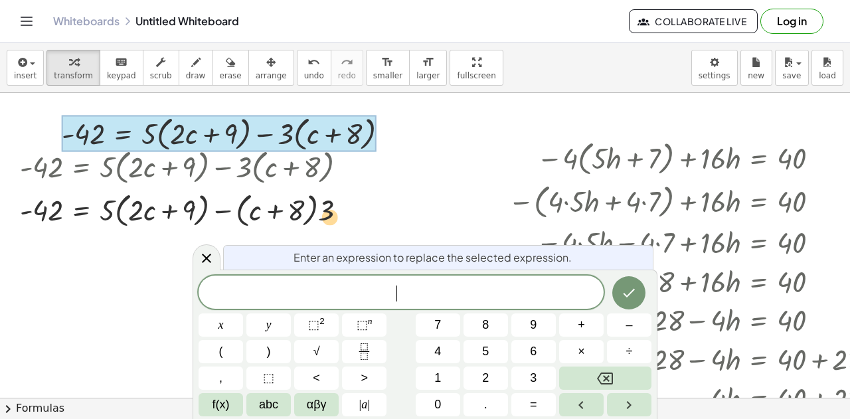
drag, startPoint x: 222, startPoint y: 181, endPoint x: 329, endPoint y: 188, distance: 107.7
click at [329, 188] on div at bounding box center [188, 208] width 350 height 43
drag, startPoint x: 331, startPoint y: 218, endPoint x: 238, endPoint y: 215, distance: 93.0
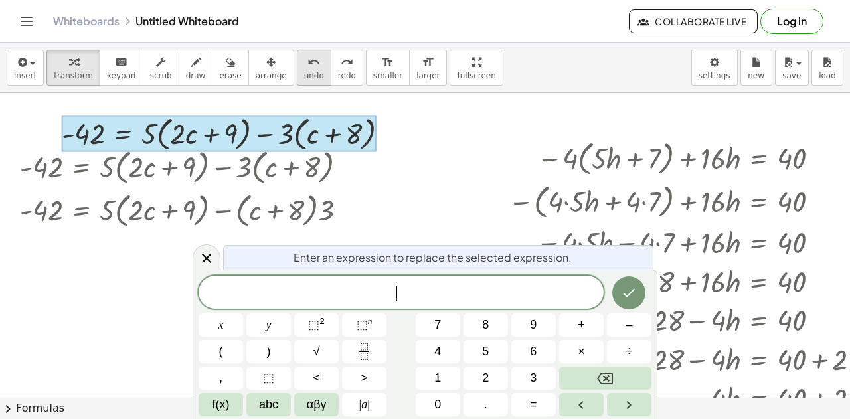
click at [297, 69] on button "undo undo" at bounding box center [314, 68] width 35 height 36
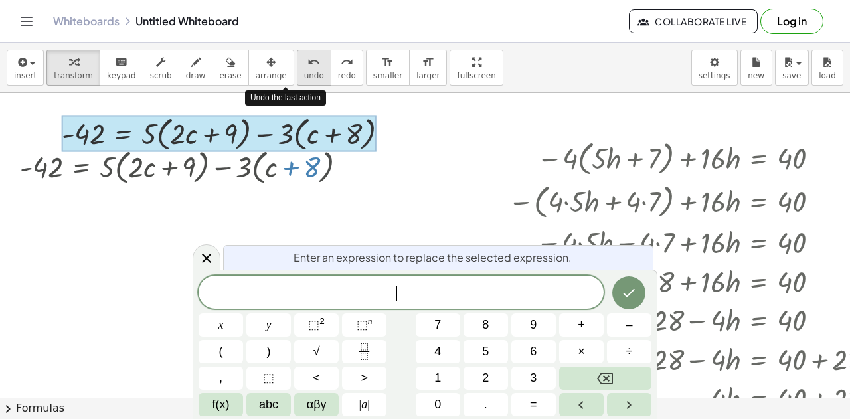
click at [297, 69] on button "undo undo" at bounding box center [314, 68] width 35 height 36
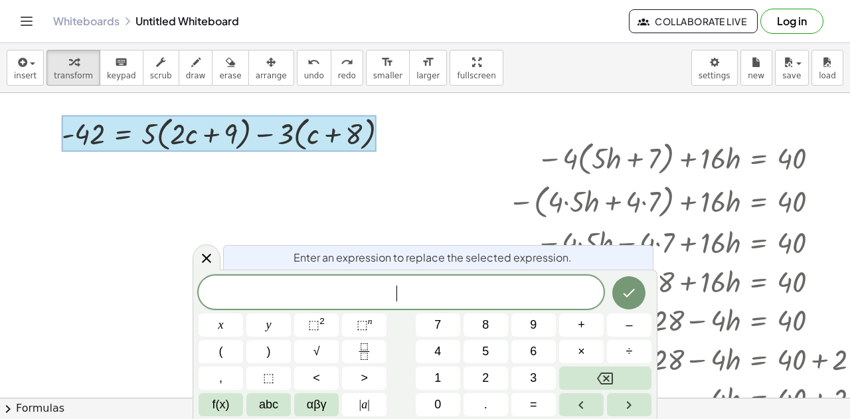
click at [340, 177] on div at bounding box center [447, 401] width 895 height 617
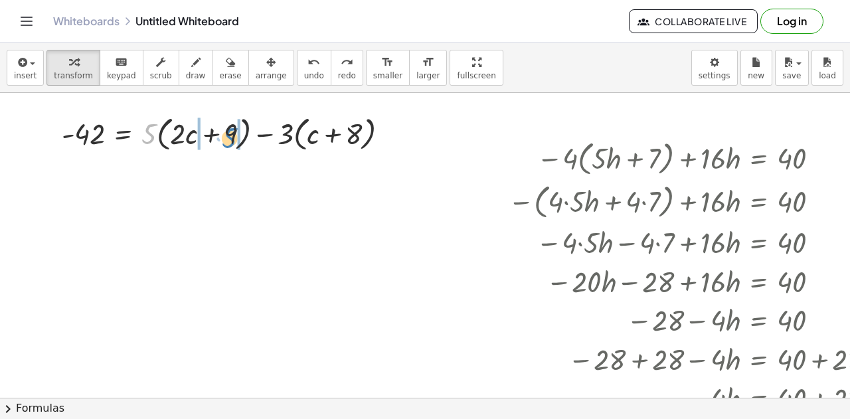
drag, startPoint x: 151, startPoint y: 136, endPoint x: 223, endPoint y: 140, distance: 71.8
click at [230, 140] on div at bounding box center [230, 132] width 350 height 43
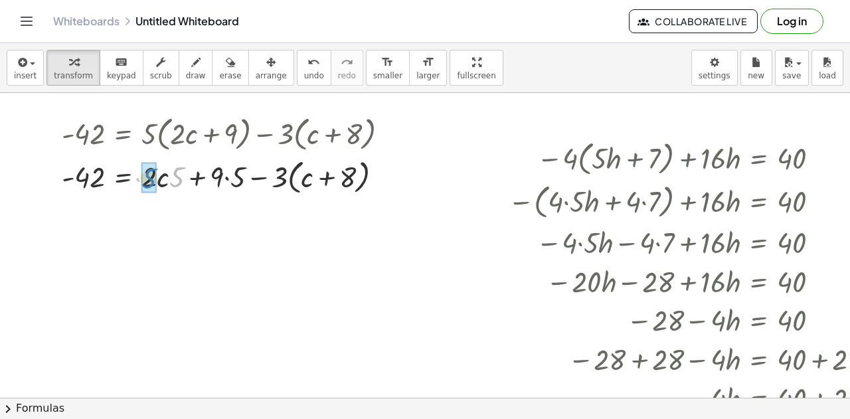
drag, startPoint x: 179, startPoint y: 176, endPoint x: 151, endPoint y: 177, distance: 27.9
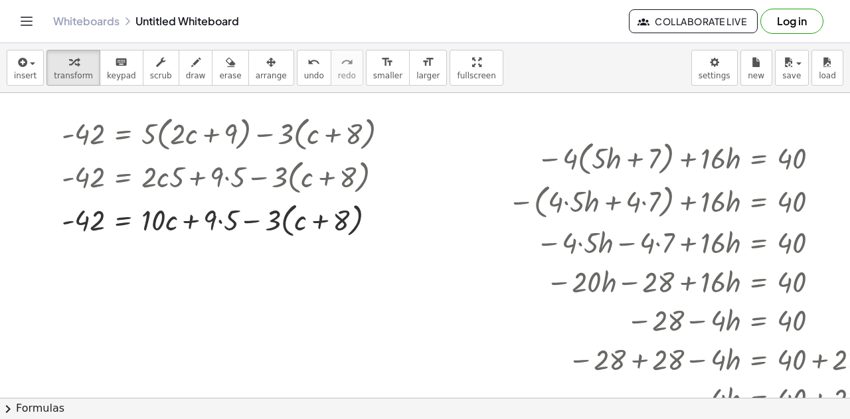
scroll to position [66, 0]
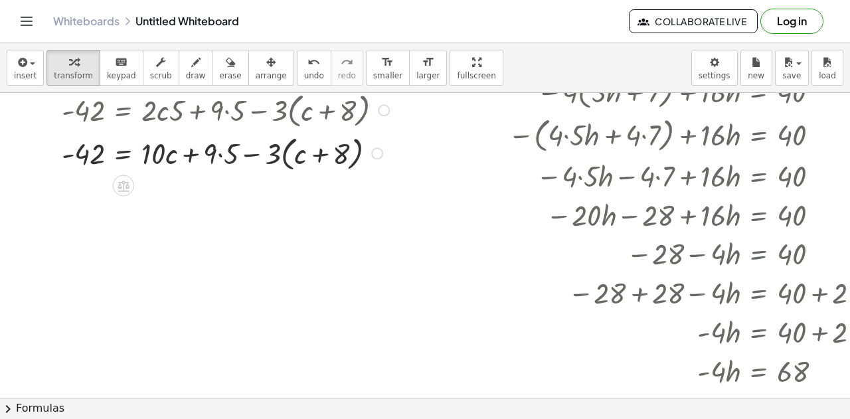
click at [220, 155] on div at bounding box center [230, 152] width 350 height 43
drag, startPoint x: 252, startPoint y: 155, endPoint x: 271, endPoint y: 157, distance: 18.7
click at [271, 157] on div at bounding box center [230, 152] width 350 height 43
drag, startPoint x: 248, startPoint y: 153, endPoint x: 256, endPoint y: 162, distance: 11.7
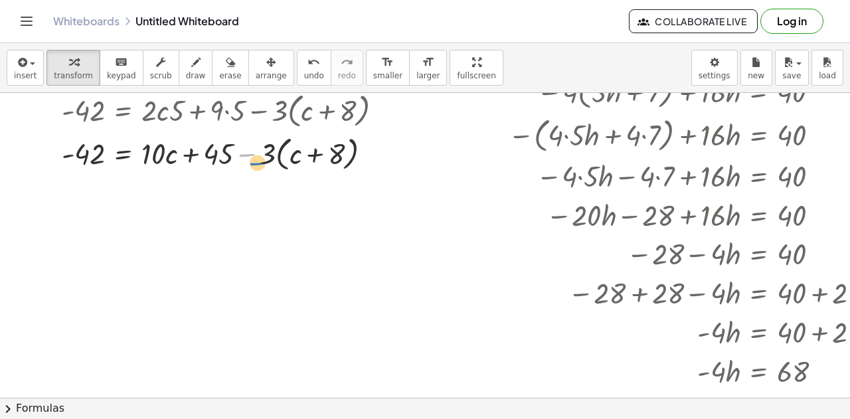
click at [256, 162] on div at bounding box center [230, 152] width 350 height 43
drag, startPoint x: 268, startPoint y: 159, endPoint x: 295, endPoint y: 159, distance: 26.5
click at [295, 159] on div at bounding box center [230, 152] width 350 height 43
click at [293, 159] on div at bounding box center [233, 152] width 356 height 43
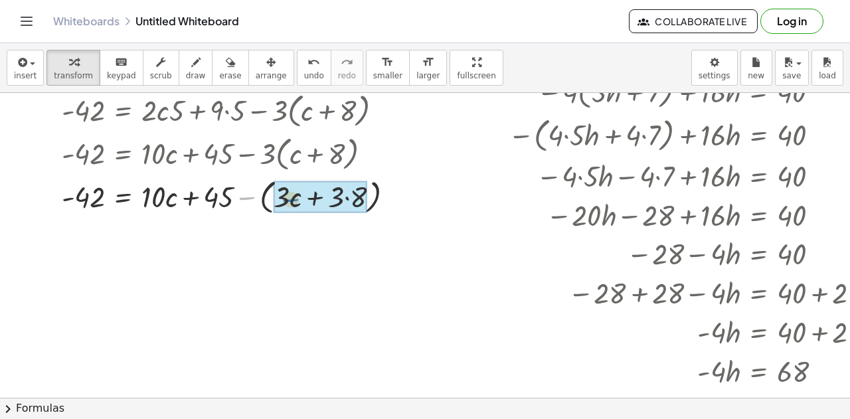
drag, startPoint x: 254, startPoint y: 193, endPoint x: 293, endPoint y: 198, distance: 39.4
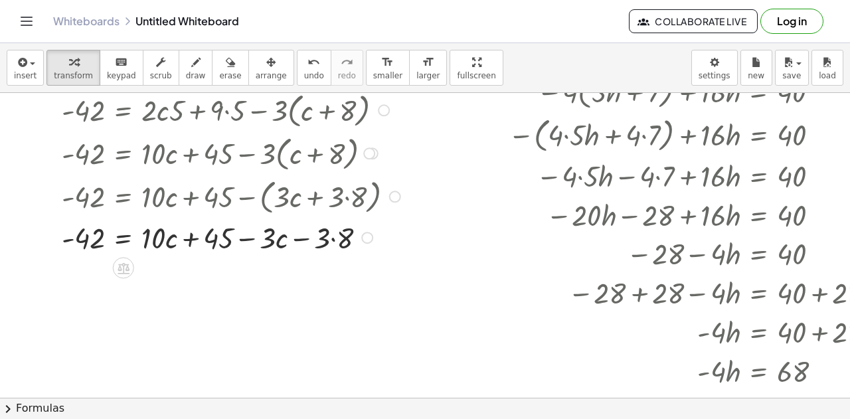
click at [334, 238] on div at bounding box center [233, 236] width 356 height 39
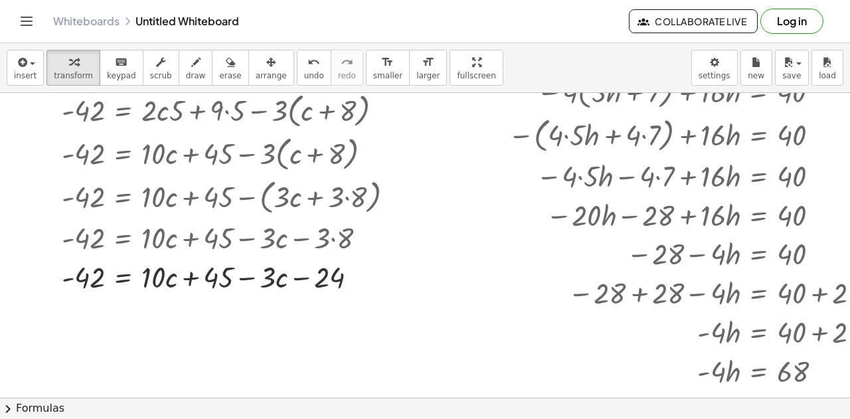
scroll to position [133, 0]
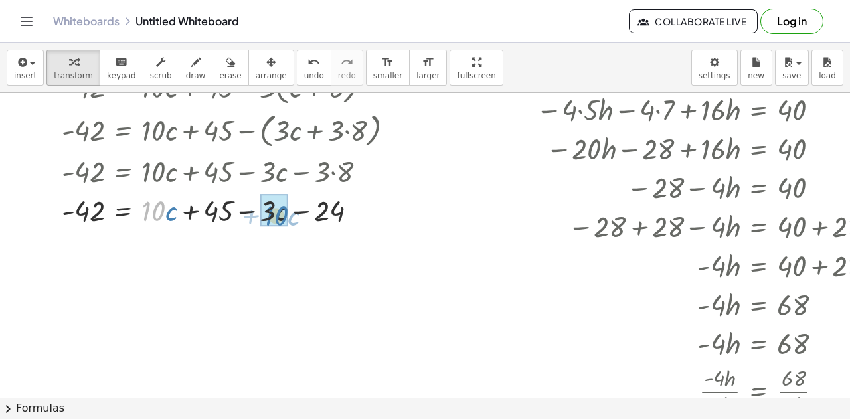
drag, startPoint x: 155, startPoint y: 216, endPoint x: 278, endPoint y: 220, distance: 122.9
click at [278, 220] on div at bounding box center [233, 208] width 356 height 39
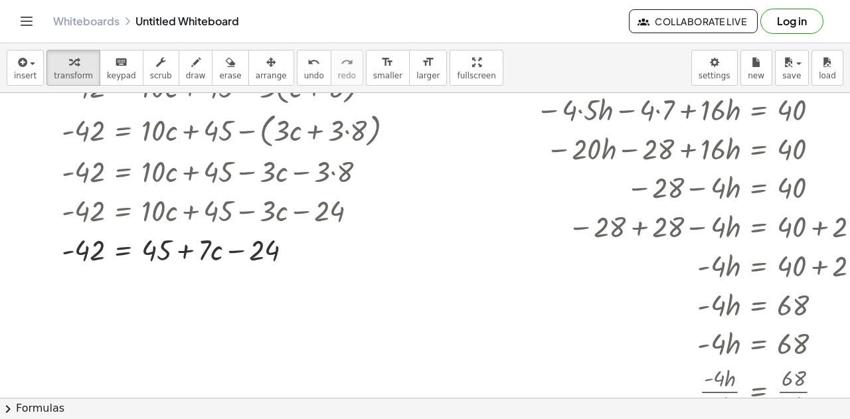
scroll to position [199, 0]
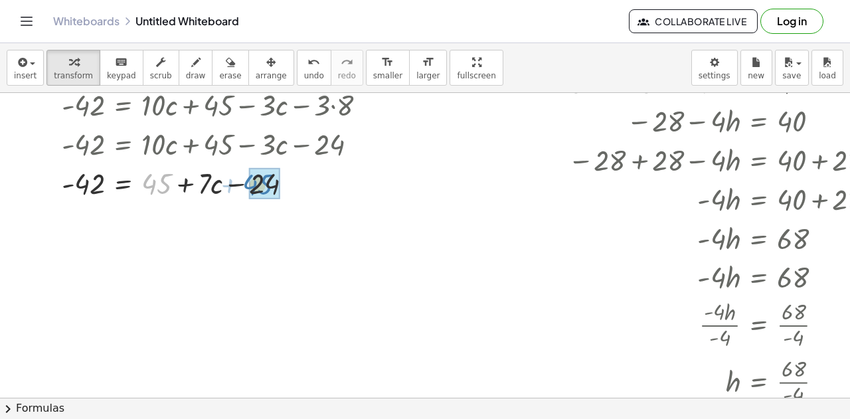
drag, startPoint x: 159, startPoint y: 184, endPoint x: 260, endPoint y: 185, distance: 100.9
click at [260, 185] on div at bounding box center [233, 181] width 356 height 39
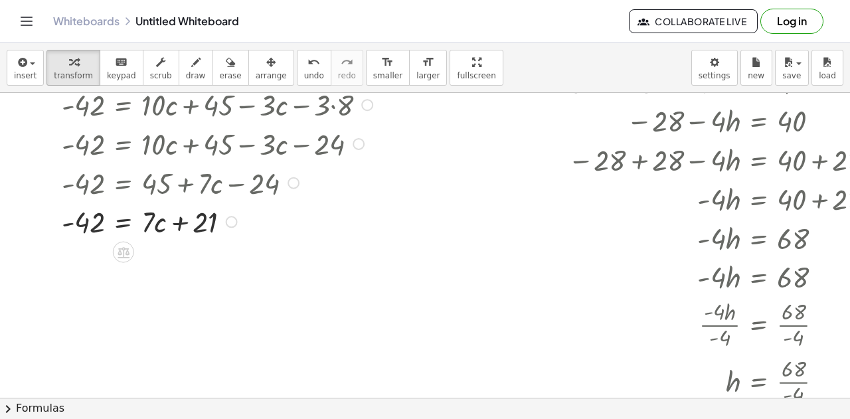
scroll to position [265, 0]
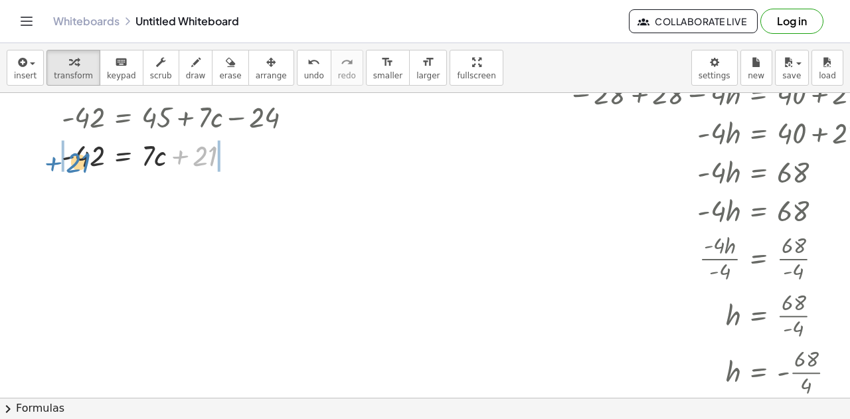
drag, startPoint x: 198, startPoint y: 158, endPoint x: 71, endPoint y: 164, distance: 126.9
click at [71, 164] on div at bounding box center [233, 154] width 356 height 39
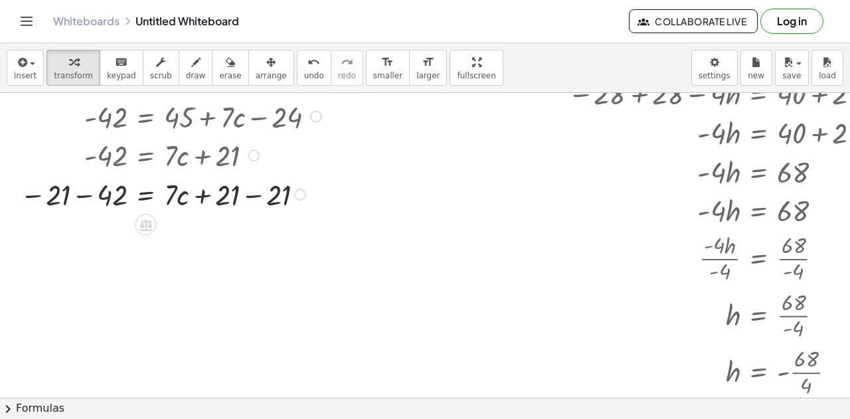
click at [81, 194] on div at bounding box center [223, 193] width 420 height 39
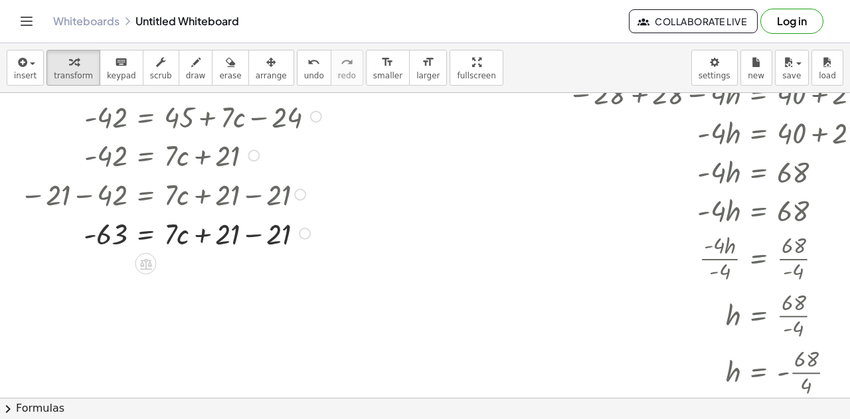
click at [254, 234] on div at bounding box center [223, 231] width 420 height 39
drag, startPoint x: 170, startPoint y: 236, endPoint x: 110, endPoint y: 269, distance: 68.3
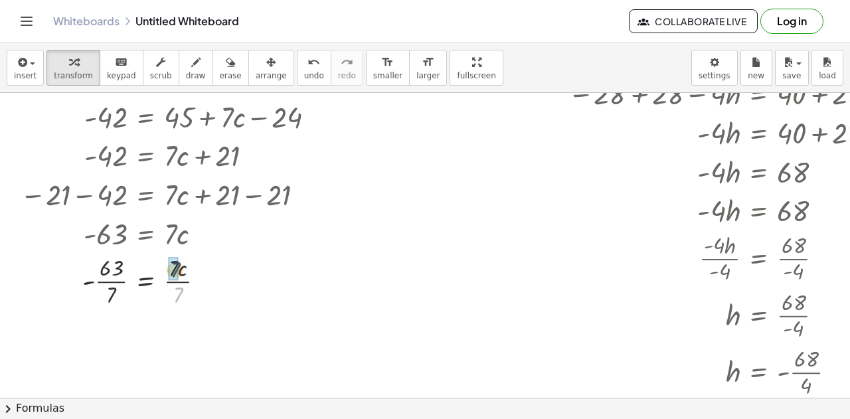
drag, startPoint x: 176, startPoint y: 298, endPoint x: 173, endPoint y: 273, distance: 25.4
drag, startPoint x: 111, startPoint y: 352, endPoint x: 112, endPoint y: 338, distance: 14.6
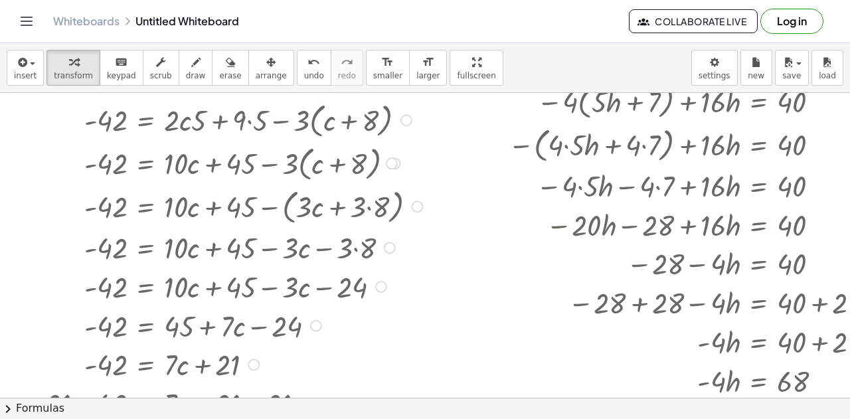
scroll to position [256, 0]
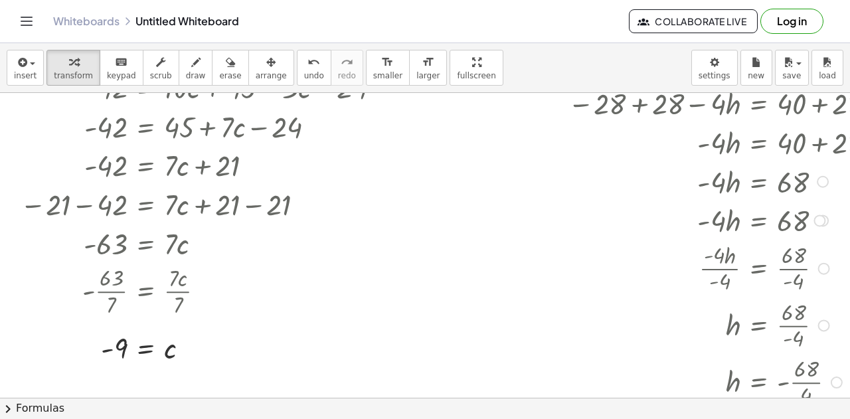
click at [733, 193] on div at bounding box center [701, 180] width 386 height 39
drag, startPoint x: 758, startPoint y: 313, endPoint x: 704, endPoint y: 292, distance: 58.2
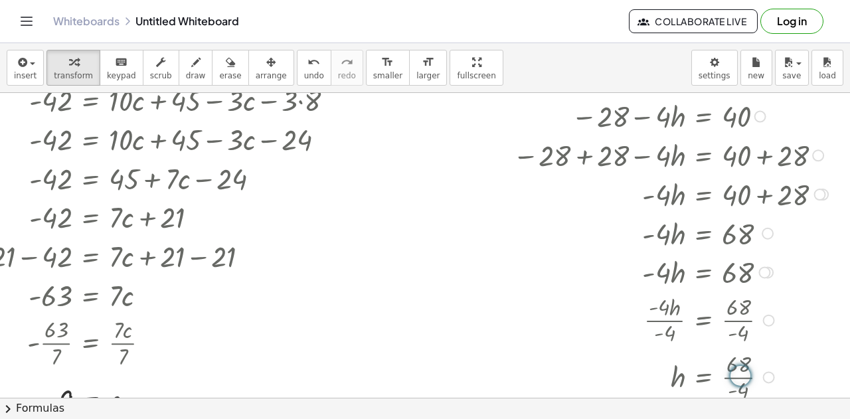
scroll to position [0, 65]
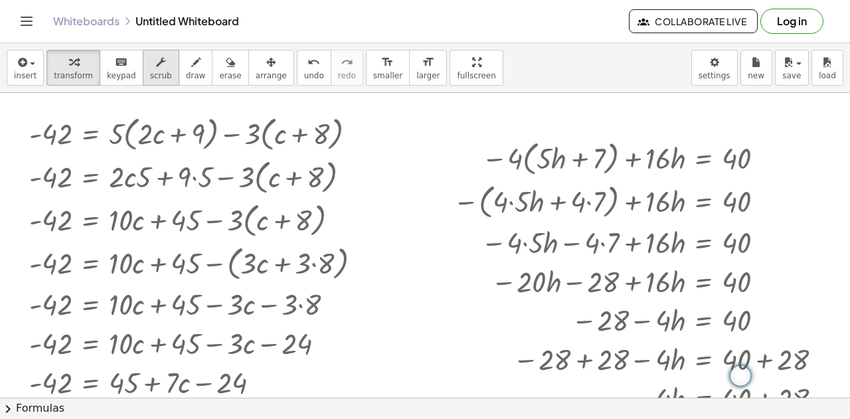
click at [156, 62] on icon "button" at bounding box center [160, 62] width 9 height 16
click at [57, 71] on span "transform" at bounding box center [73, 75] width 39 height 9
drag, startPoint x: 250, startPoint y: 70, endPoint x: 244, endPoint y: 63, distance: 8.5
click at [266, 68] on icon "button" at bounding box center [270, 62] width 9 height 16
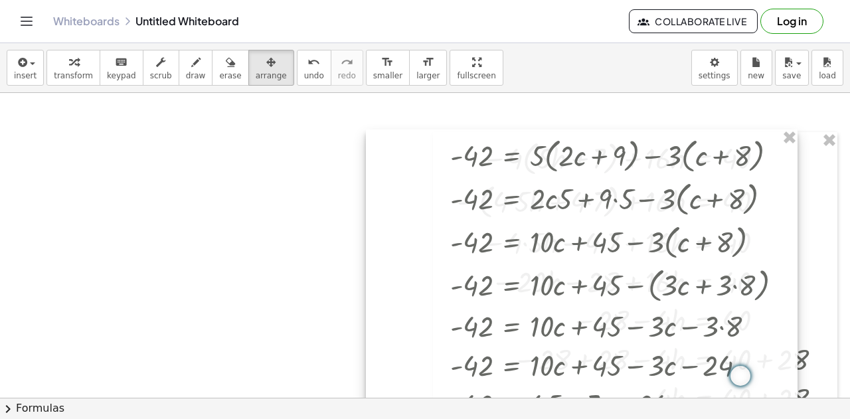
drag, startPoint x: 215, startPoint y: 250, endPoint x: 636, endPoint y: 271, distance: 421.4
click at [636, 271] on div at bounding box center [581, 387] width 431 height 517
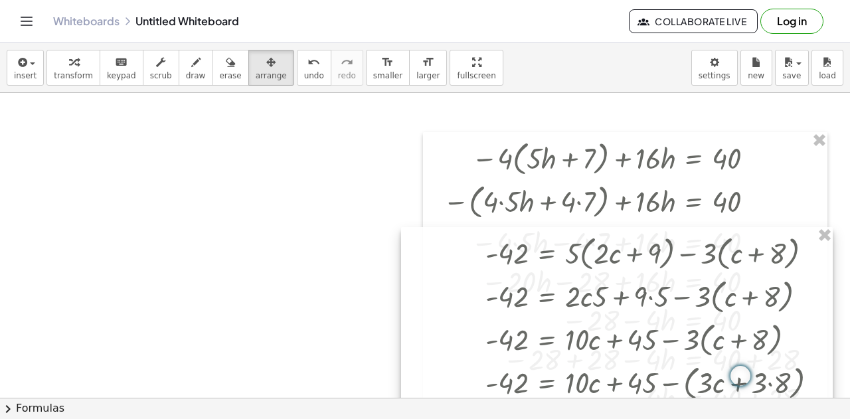
drag, startPoint x: 611, startPoint y: 248, endPoint x: 656, endPoint y: 345, distance: 107.8
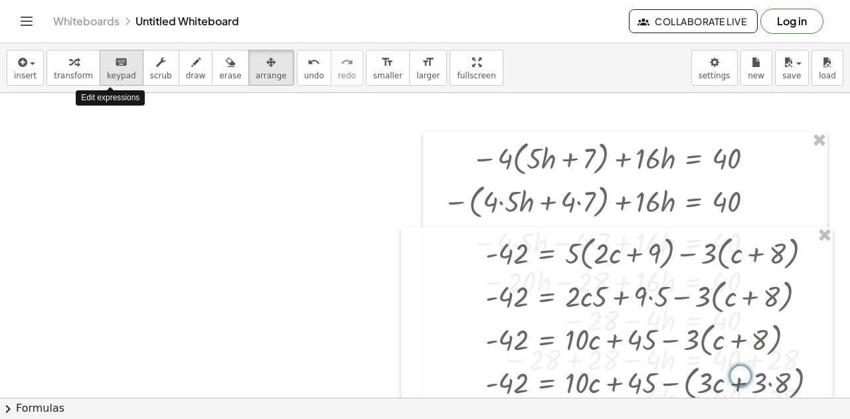
click at [115, 66] on icon "keyboard" at bounding box center [121, 62] width 13 height 16
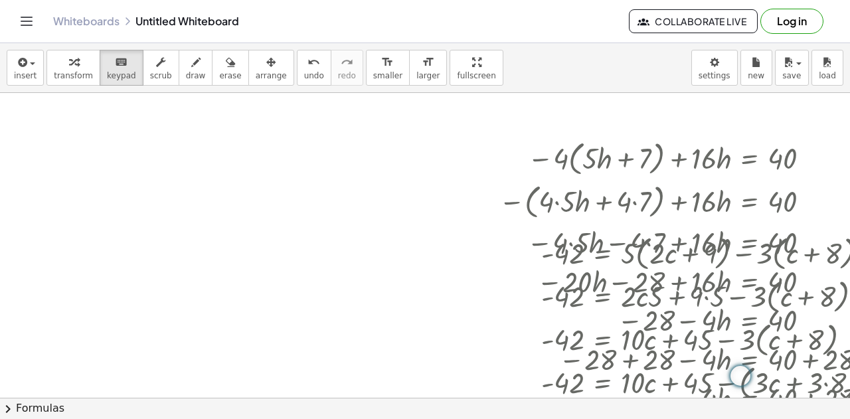
scroll to position [0, 9]
click at [73, 71] on span "transform" at bounding box center [73, 75] width 39 height 9
click at [1, 67] on div "insert select one: Math Expression Function Text Youtube Video Graphing Geometr…" at bounding box center [425, 68] width 850 height 50
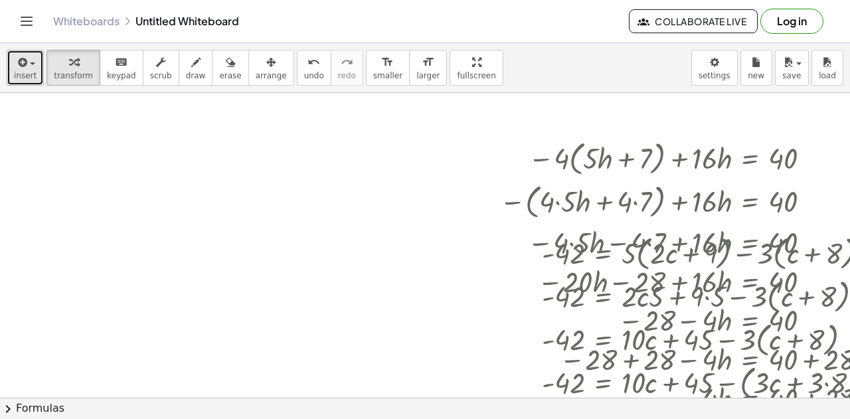
click at [22, 66] on icon "button" at bounding box center [21, 62] width 12 height 16
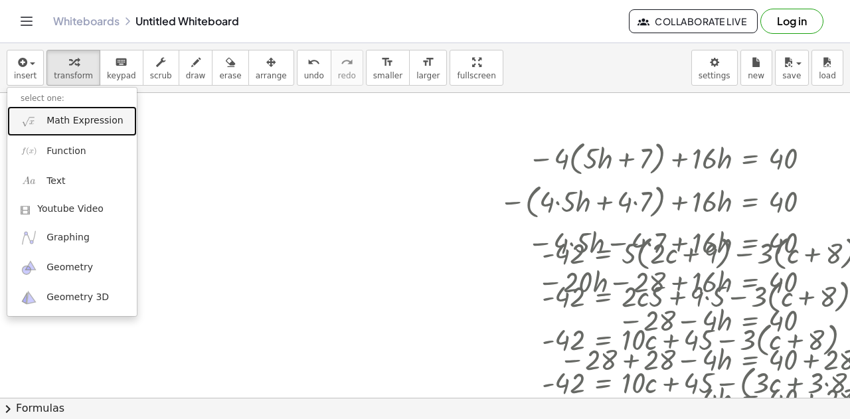
click at [72, 127] on span "Math Expression" at bounding box center [84, 120] width 76 height 13
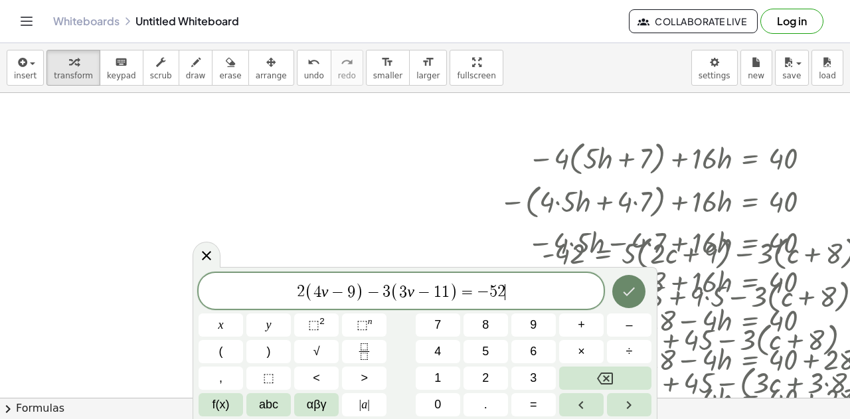
click at [623, 281] on button "Done" at bounding box center [628, 291] width 33 height 33
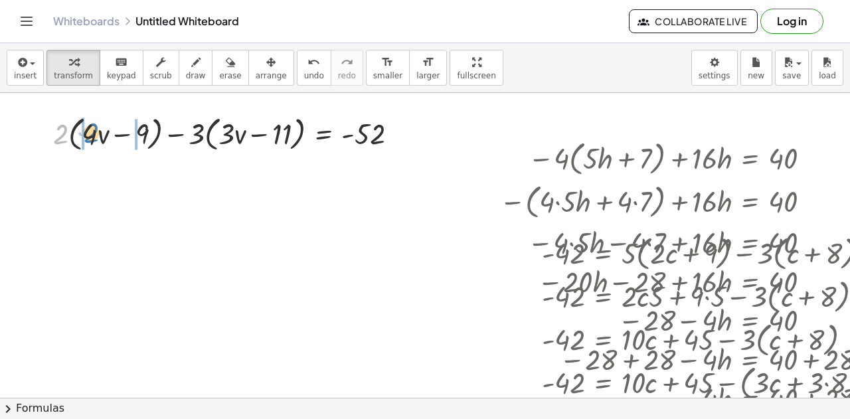
drag, startPoint x: 64, startPoint y: 140, endPoint x: 94, endPoint y: 139, distance: 30.6
click at [94, 139] on div at bounding box center [230, 132] width 368 height 43
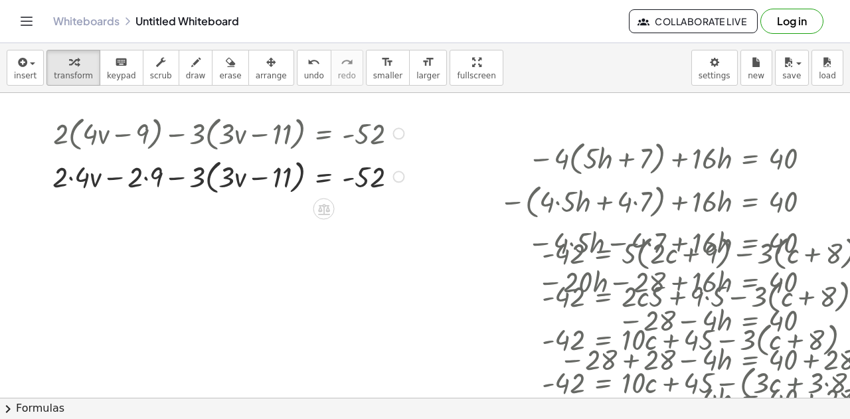
click at [72, 178] on div at bounding box center [230, 175] width 369 height 43
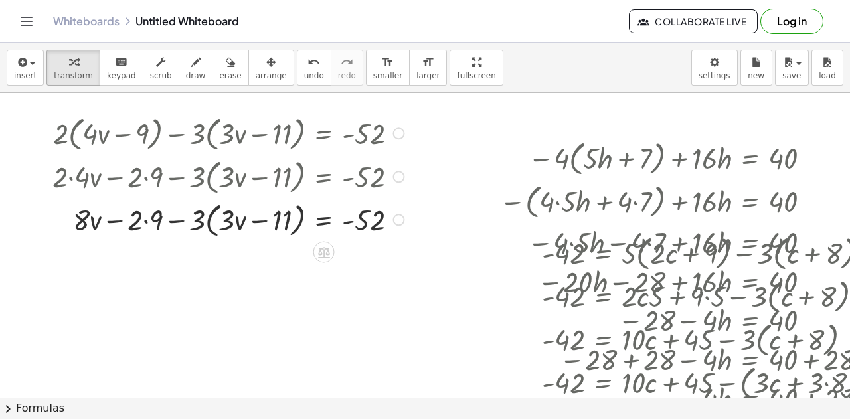
click at [146, 220] on div at bounding box center [230, 218] width 369 height 43
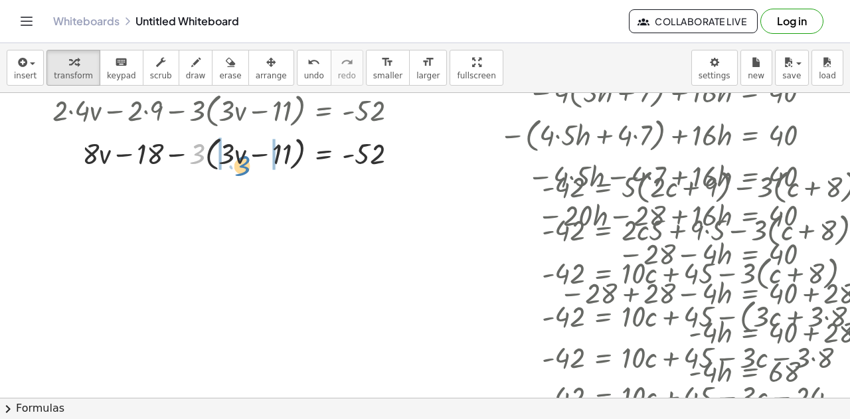
drag, startPoint x: 196, startPoint y: 155, endPoint x: 242, endPoint y: 167, distance: 46.7
click at [242, 167] on div at bounding box center [230, 152] width 369 height 43
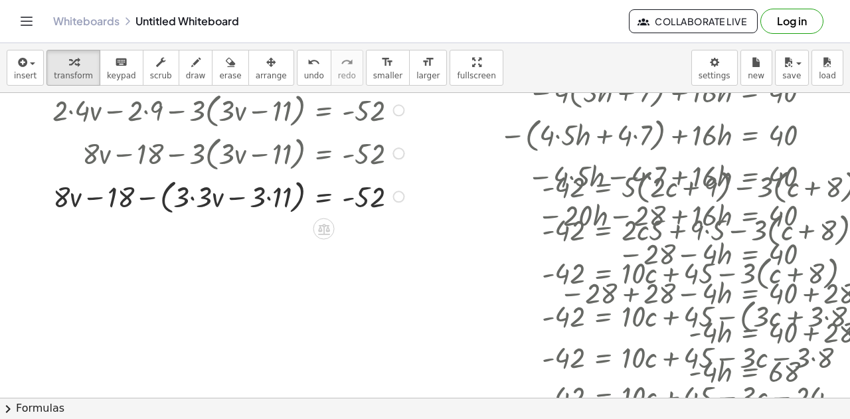
click at [194, 198] on div at bounding box center [230, 195] width 369 height 43
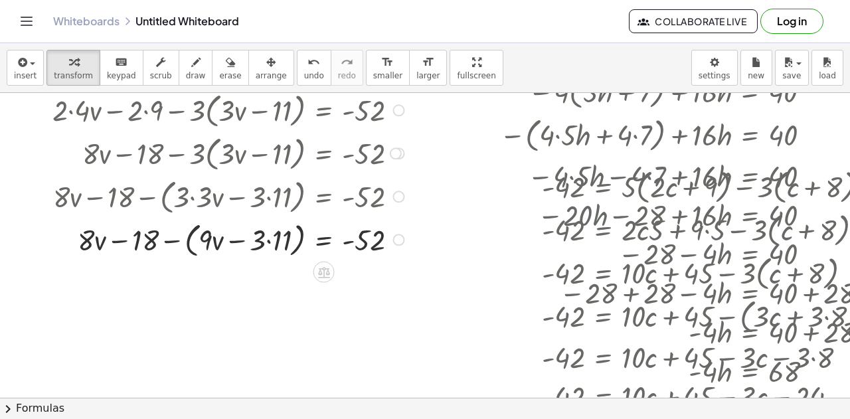
click at [271, 242] on div at bounding box center [230, 238] width 369 height 43
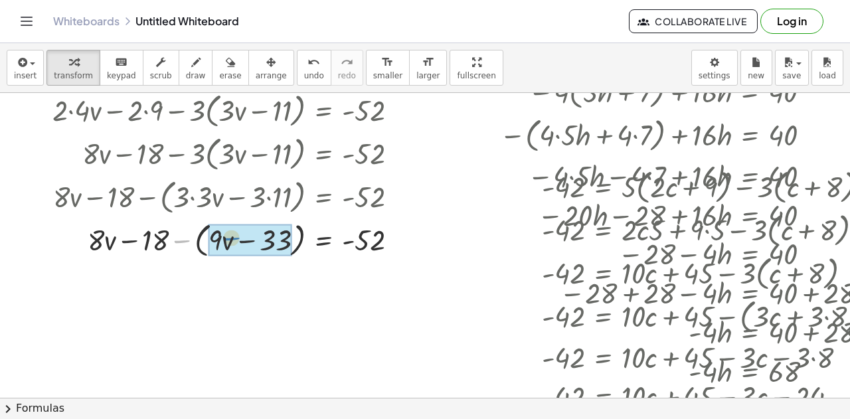
drag, startPoint x: 183, startPoint y: 242, endPoint x: 233, endPoint y: 240, distance: 49.9
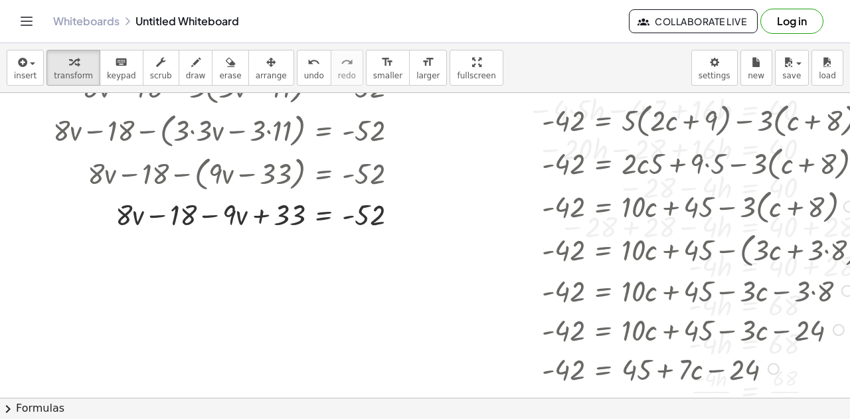
scroll to position [199, 9]
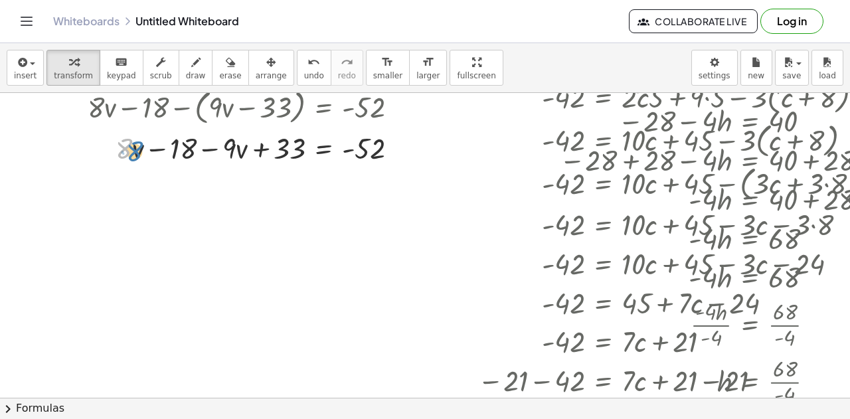
drag, startPoint x: 121, startPoint y: 151, endPoint x: 127, endPoint y: 152, distance: 6.8
click at [127, 152] on div at bounding box center [230, 146] width 369 height 39
drag, startPoint x: 129, startPoint y: 150, endPoint x: 237, endPoint y: 150, distance: 107.5
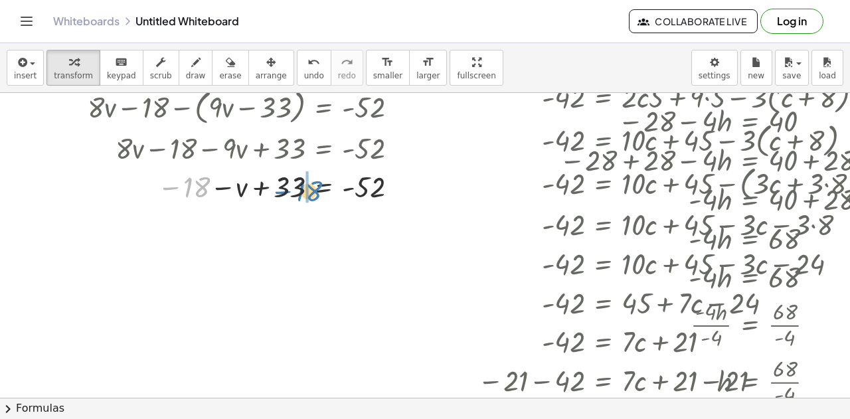
drag, startPoint x: 185, startPoint y: 187, endPoint x: 280, endPoint y: 189, distance: 95.6
click at [276, 189] on div at bounding box center [230, 186] width 369 height 38
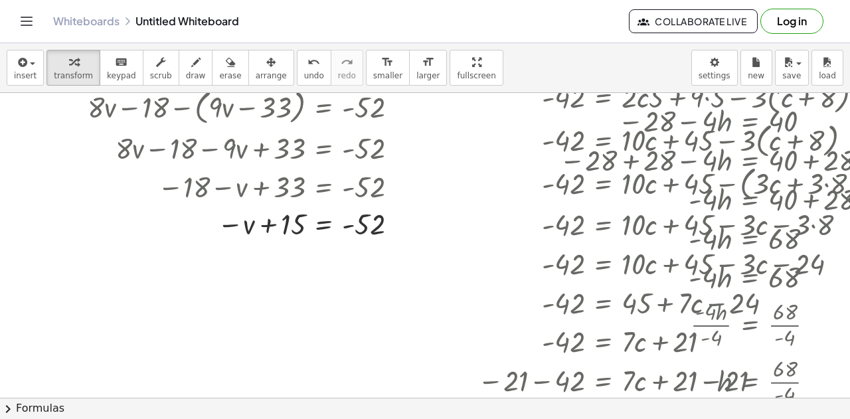
scroll to position [265, 9]
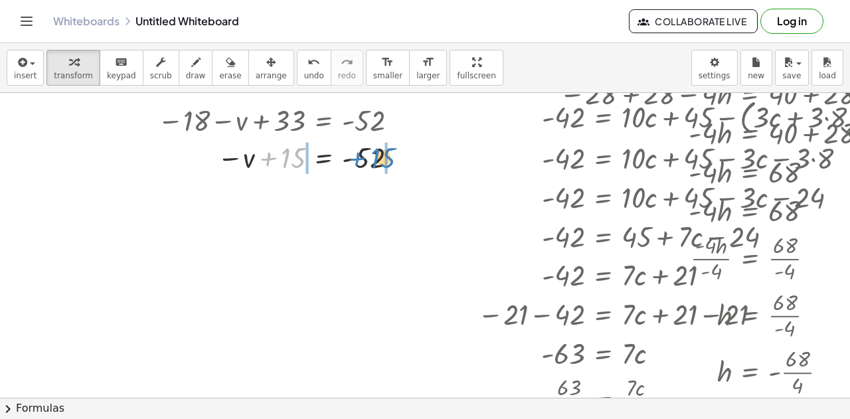
drag, startPoint x: 276, startPoint y: 160, endPoint x: 365, endPoint y: 160, distance: 88.9
click at [365, 160] on div at bounding box center [230, 157] width 369 height 38
click at [271, 158] on div at bounding box center [257, 157] width 423 height 38
click at [407, 158] on div at bounding box center [260, 157] width 428 height 38
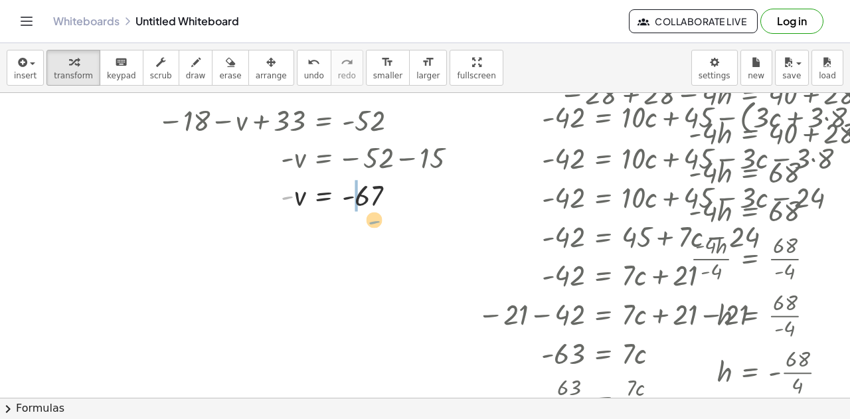
drag, startPoint x: 291, startPoint y: 197, endPoint x: 389, endPoint y: 216, distance: 100.0
drag, startPoint x: 398, startPoint y: 209, endPoint x: 389, endPoint y: 208, distance: 9.3
click at [397, 208] on div at bounding box center [260, 195] width 428 height 38
click at [386, 209] on div at bounding box center [260, 195] width 428 height 38
click at [380, 212] on div at bounding box center [260, 195] width 428 height 38
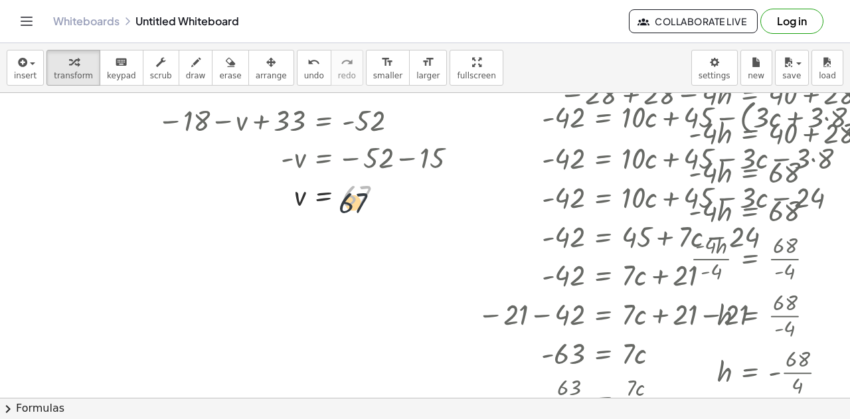
click at [352, 214] on div "+ · 2 · ( + · 4 · v − 9 ) − · 3 · ( + · 3 · v − 11 ) = - 52 + · 2 · 4 · v − · 2…" at bounding box center [252, 29] width 439 height 375
click at [351, 208] on div at bounding box center [260, 195] width 428 height 38
click at [307, 68] on icon "undo" at bounding box center [313, 62] width 13 height 16
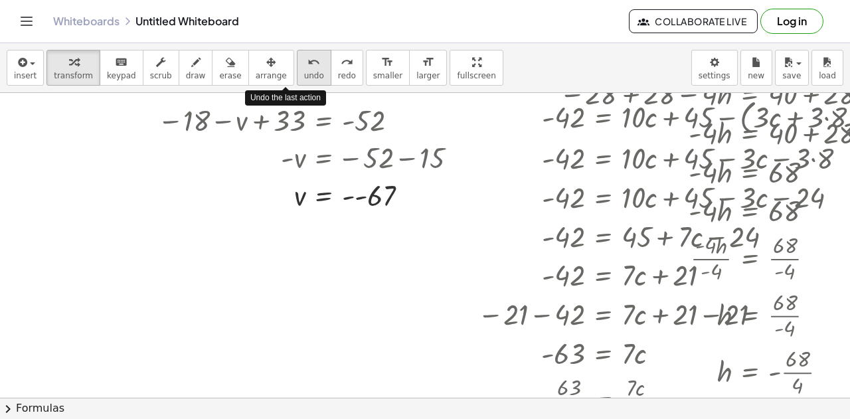
click at [307, 68] on icon "undo" at bounding box center [313, 62] width 13 height 16
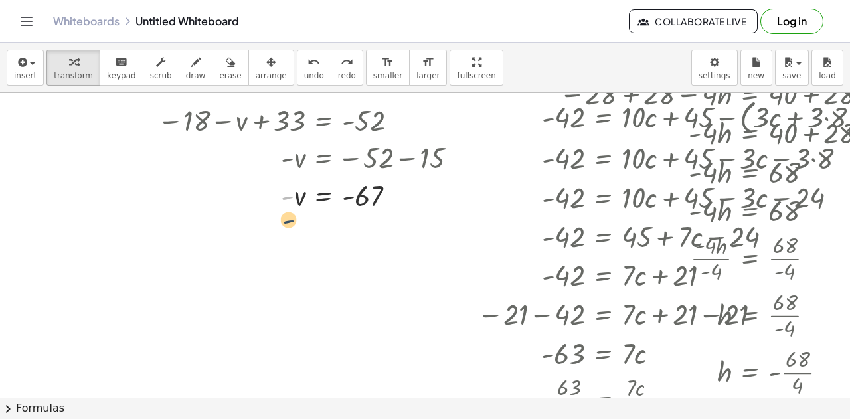
drag, startPoint x: 284, startPoint y: 196, endPoint x: 289, endPoint y: 225, distance: 29.7
drag, startPoint x: 289, startPoint y: 225, endPoint x: 297, endPoint y: 218, distance: 9.9
click at [297, 218] on div at bounding box center [441, 154] width 901 height 654
drag, startPoint x: 287, startPoint y: 193, endPoint x: 353, endPoint y: 203, distance: 67.1
drag, startPoint x: 688, startPoint y: 237, endPoint x: 411, endPoint y: 260, distance: 277.7
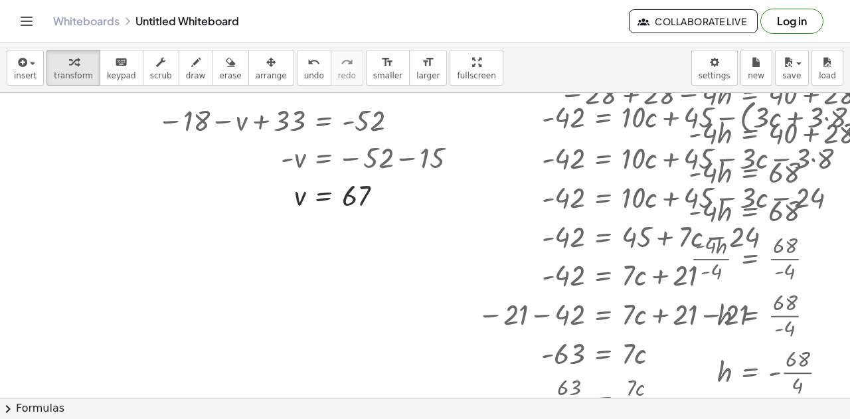
click at [411, 260] on div "− · 4 · ( + · 5 · h + 7 ) + · 16 · h = 40 − ( + · 4 · 5 · h + · 4 · 7 ) + · 16 …" at bounding box center [441, 154] width 901 height 654
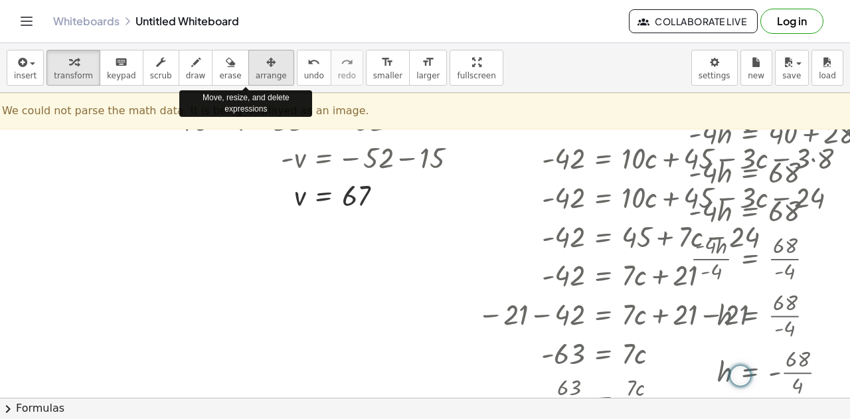
click at [256, 75] on span "arrange" at bounding box center [271, 75] width 31 height 9
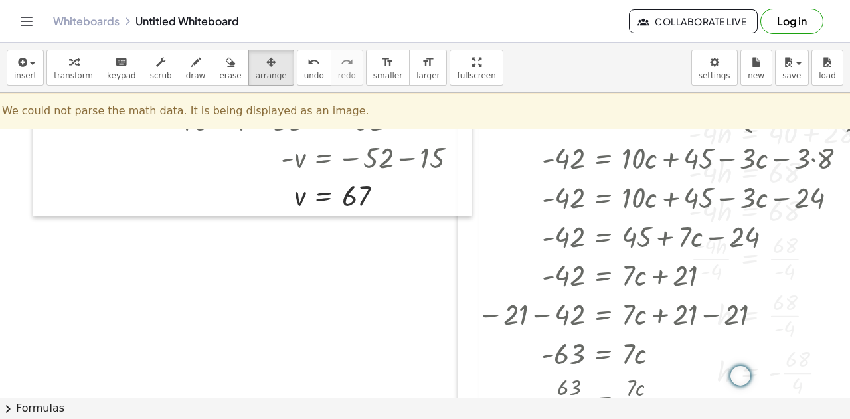
click at [394, 286] on div at bounding box center [441, 154] width 901 height 654
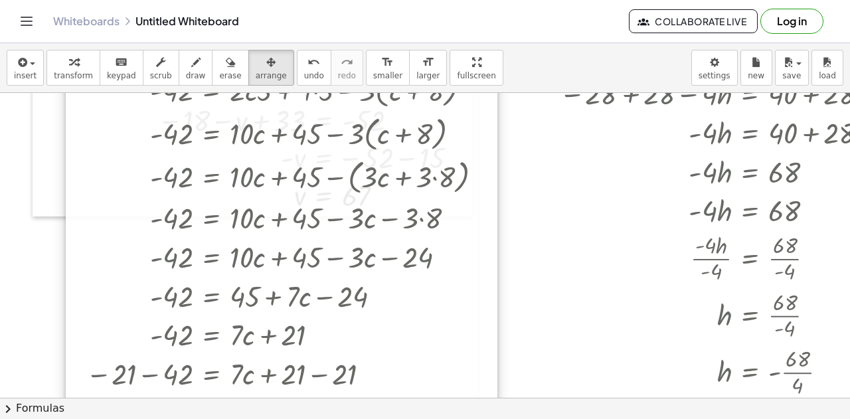
drag, startPoint x: 603, startPoint y: 240, endPoint x: 211, endPoint y: 299, distance: 396.1
click at [211, 299] on div at bounding box center [281, 279] width 431 height 517
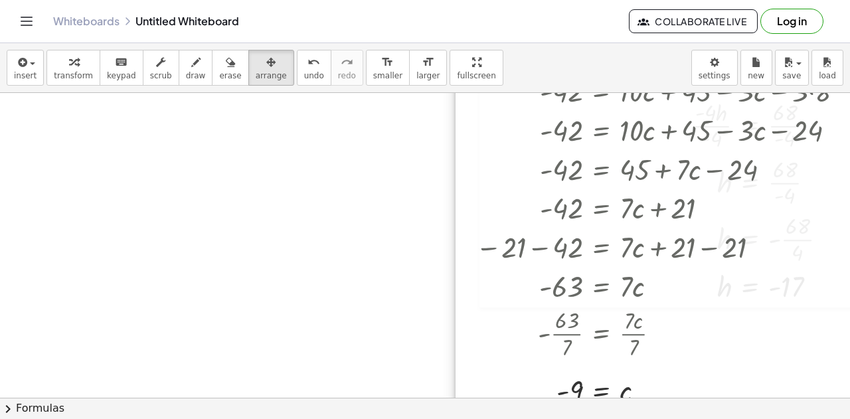
drag, startPoint x: 333, startPoint y: 224, endPoint x: 646, endPoint y: 228, distance: 312.6
click at [648, 240] on div at bounding box center [670, 152] width 431 height 517
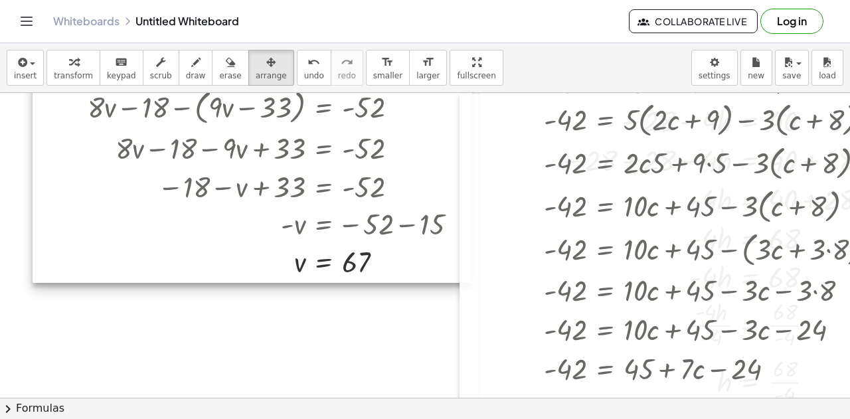
scroll to position [265, 9]
